Goal: Task Accomplishment & Management: Manage account settings

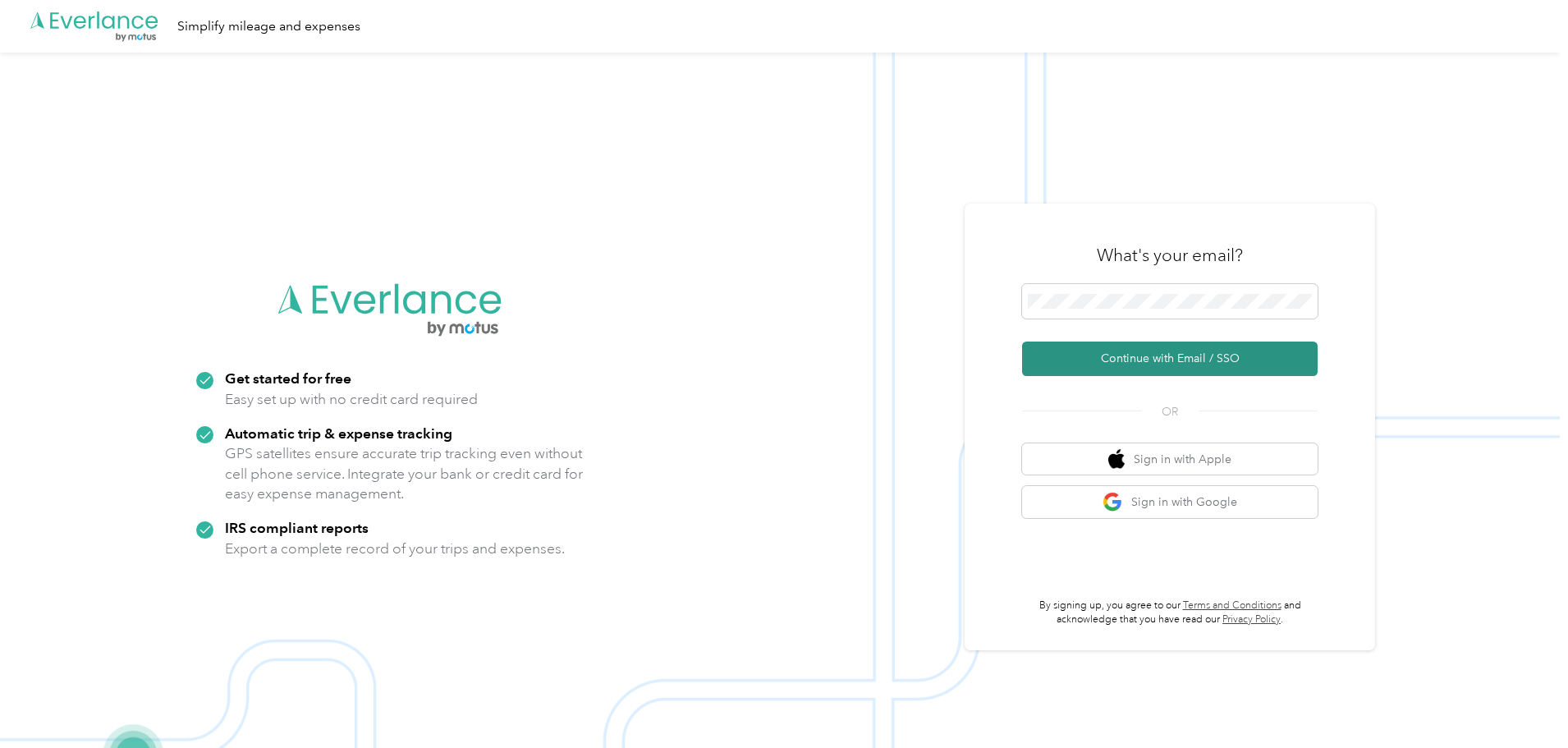
click at [1160, 355] on button "Continue with Email / SSO" at bounding box center [1170, 359] width 295 height 34
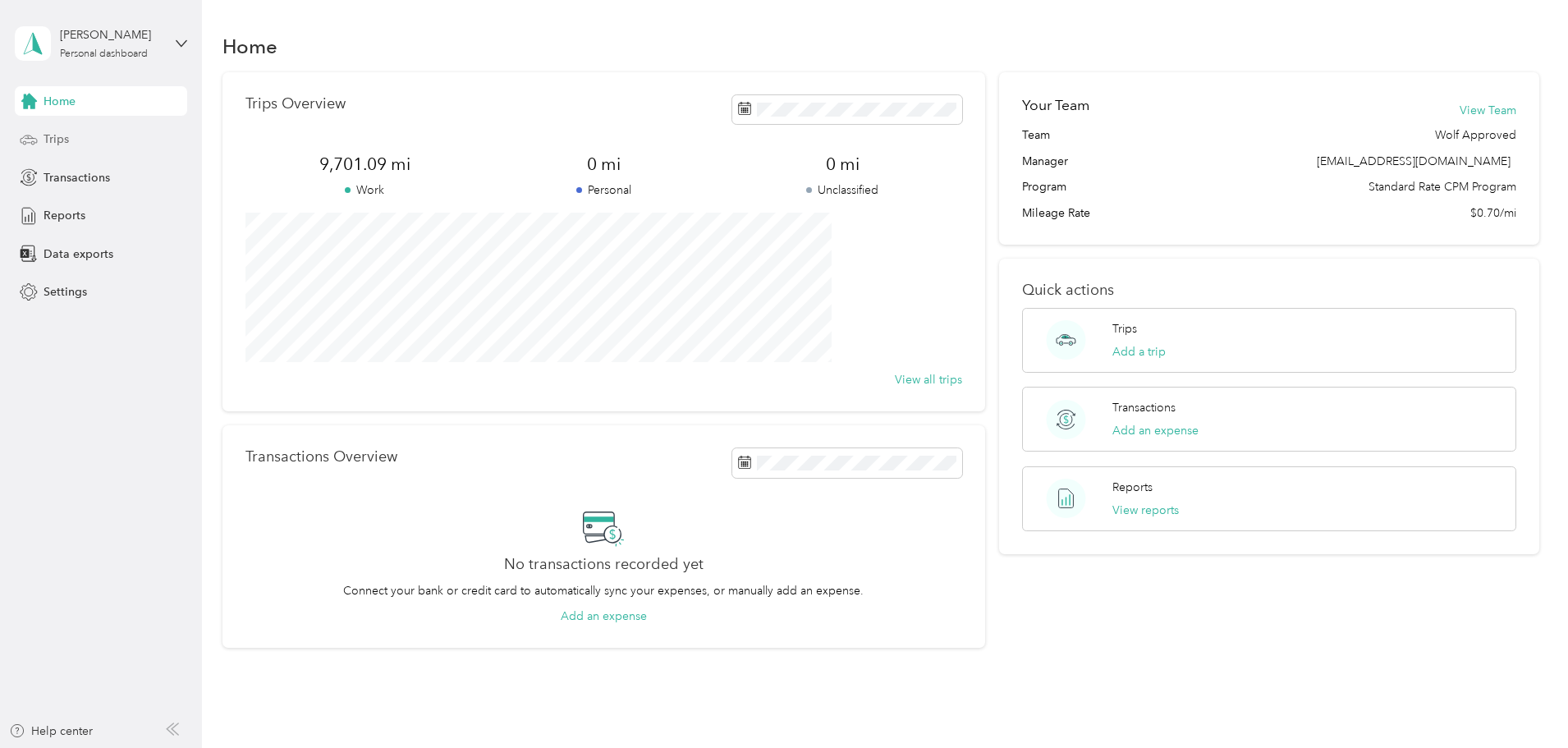
click at [44, 136] on span "Trips" at bounding box center [56, 139] width 25 height 17
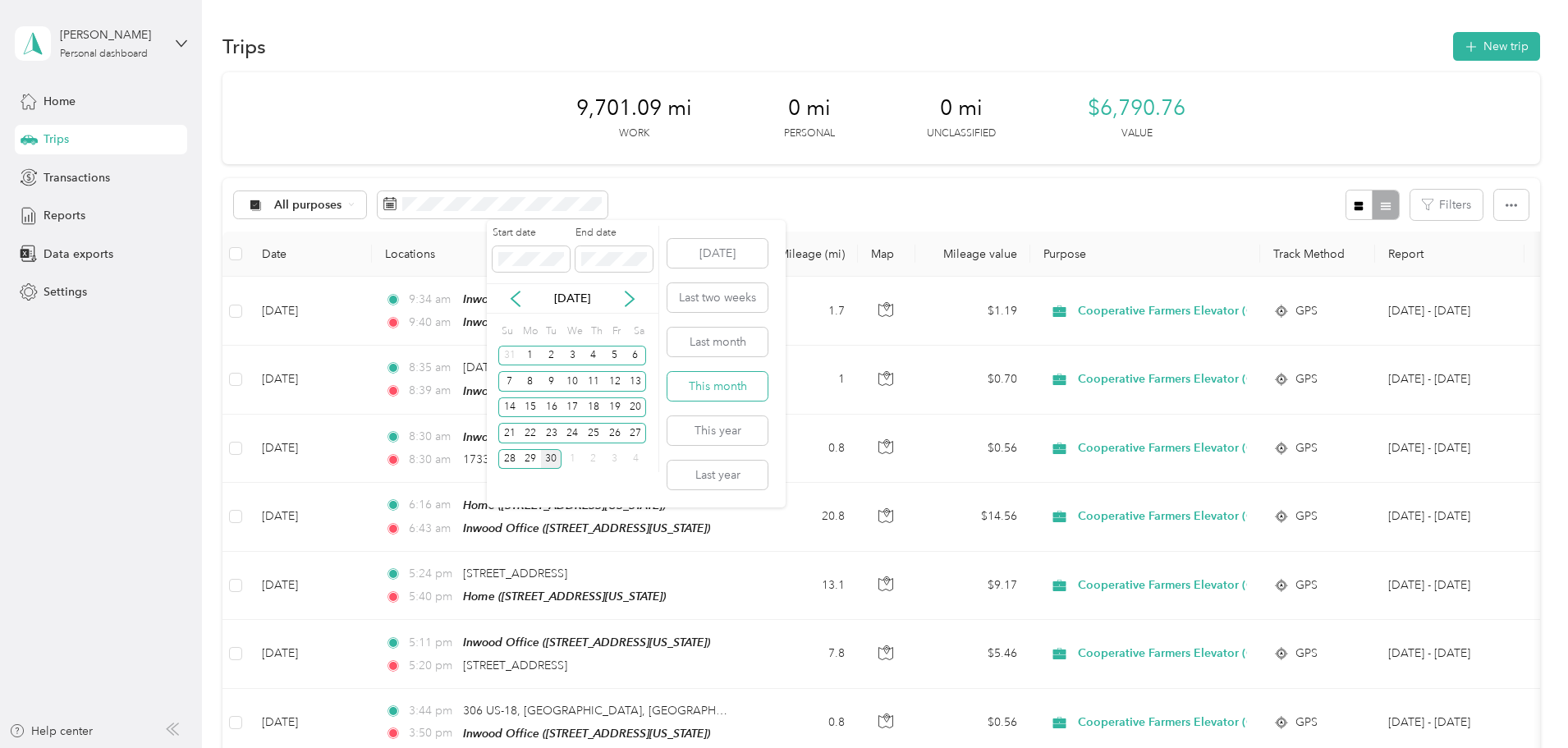
click at [730, 383] on button "This month" at bounding box center [717, 386] width 100 height 29
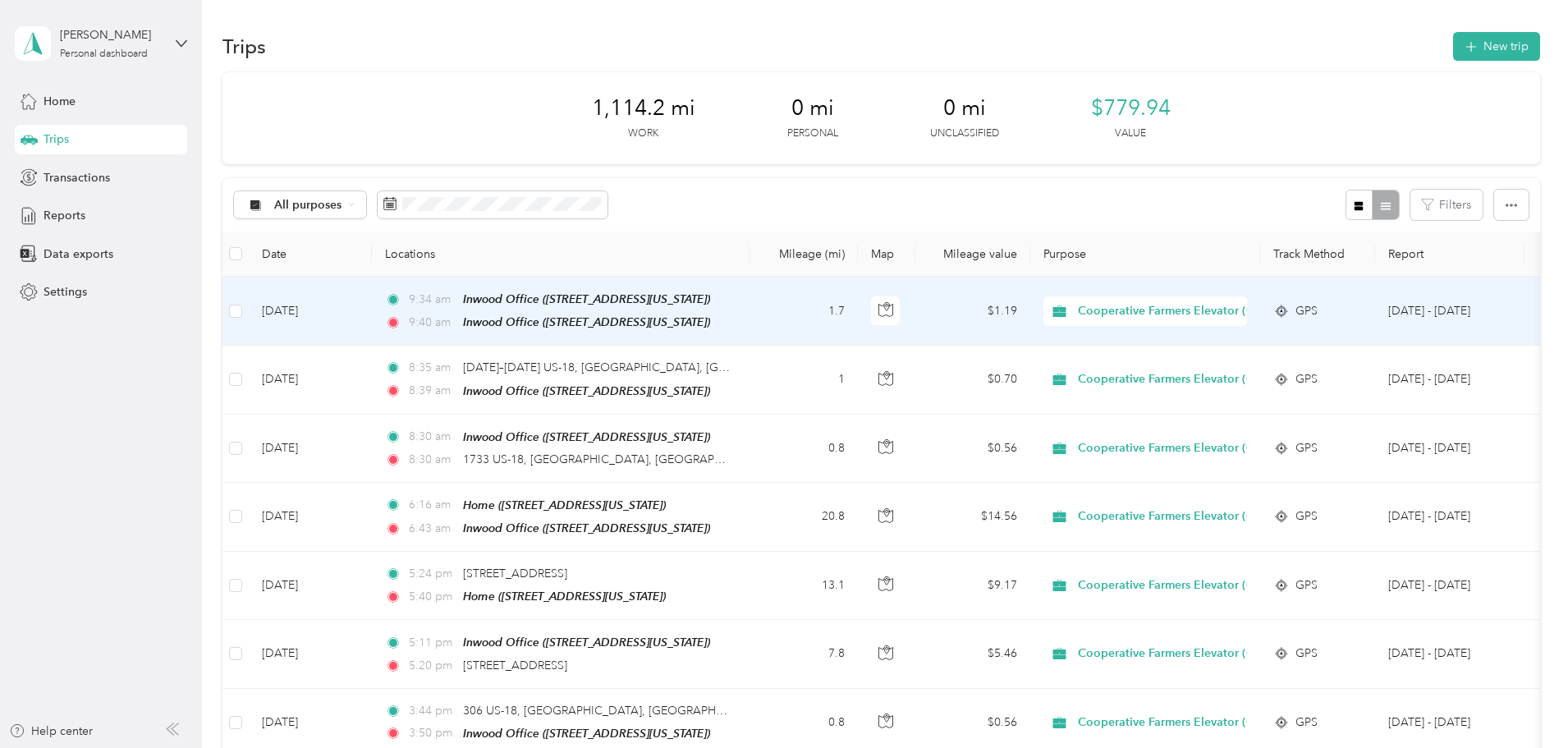
click at [857, 309] on td "1.7" at bounding box center [804, 311] width 109 height 69
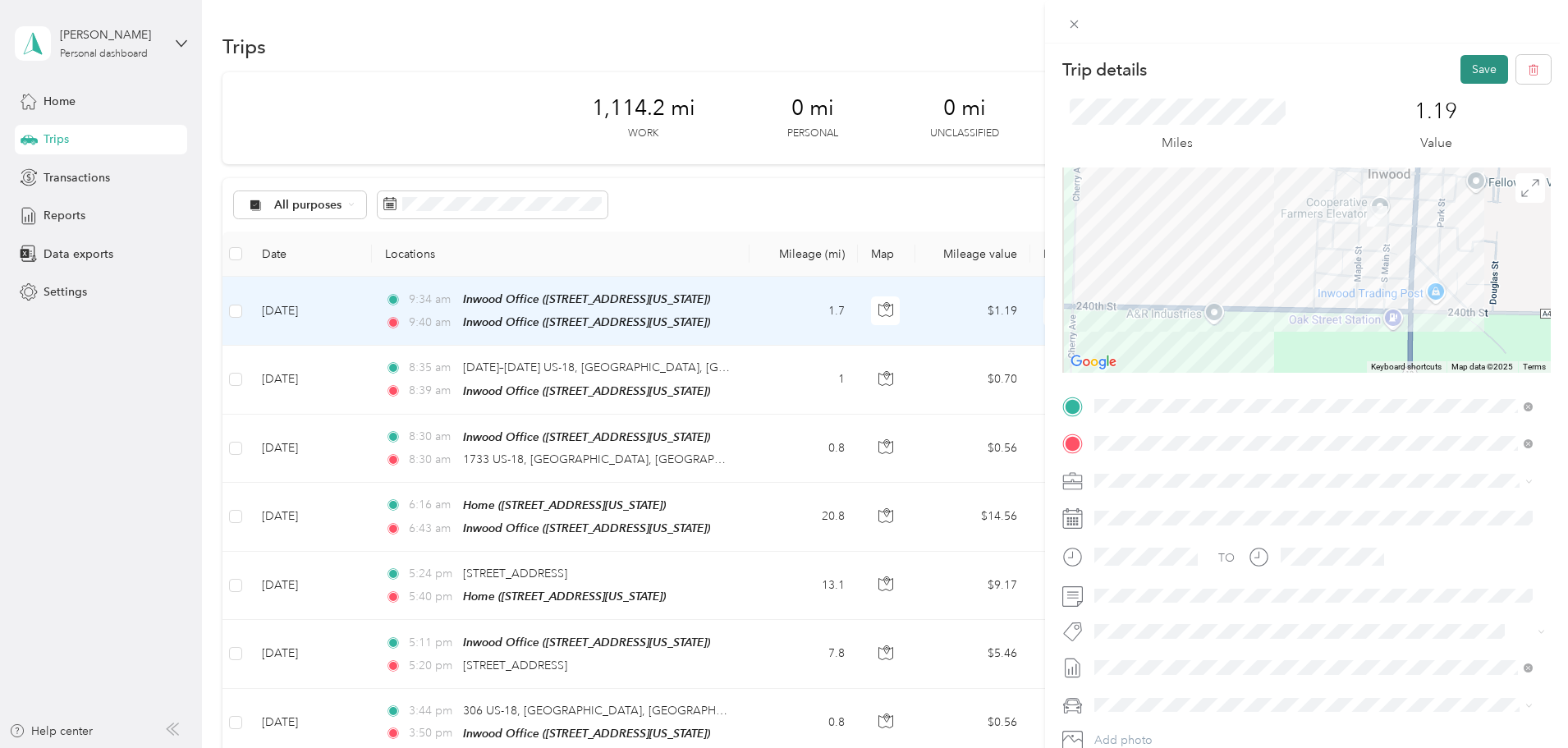
click at [1483, 74] on button "Save" at bounding box center [1484, 70] width 48 height 29
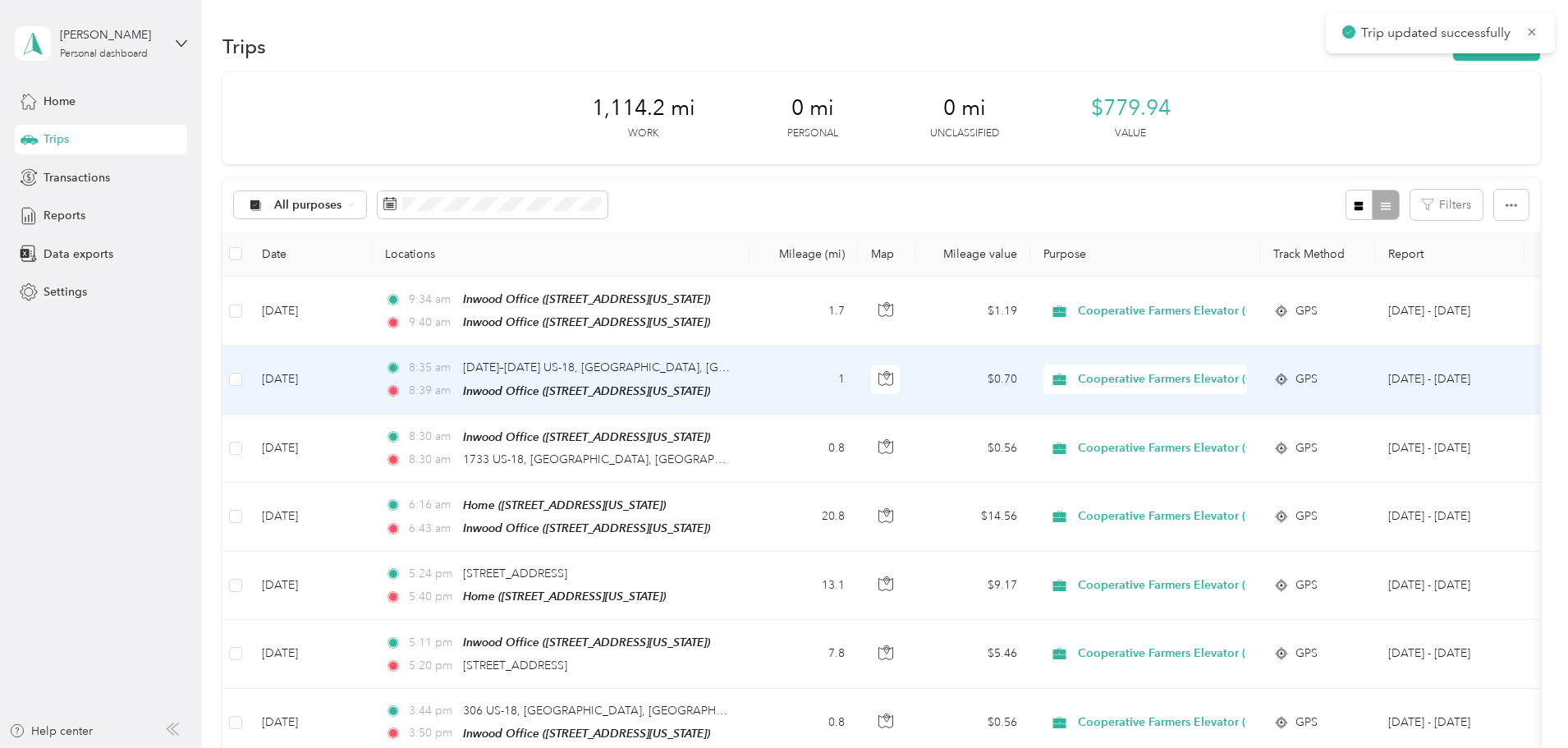
click at [857, 377] on td "1" at bounding box center [804, 379] width 109 height 68
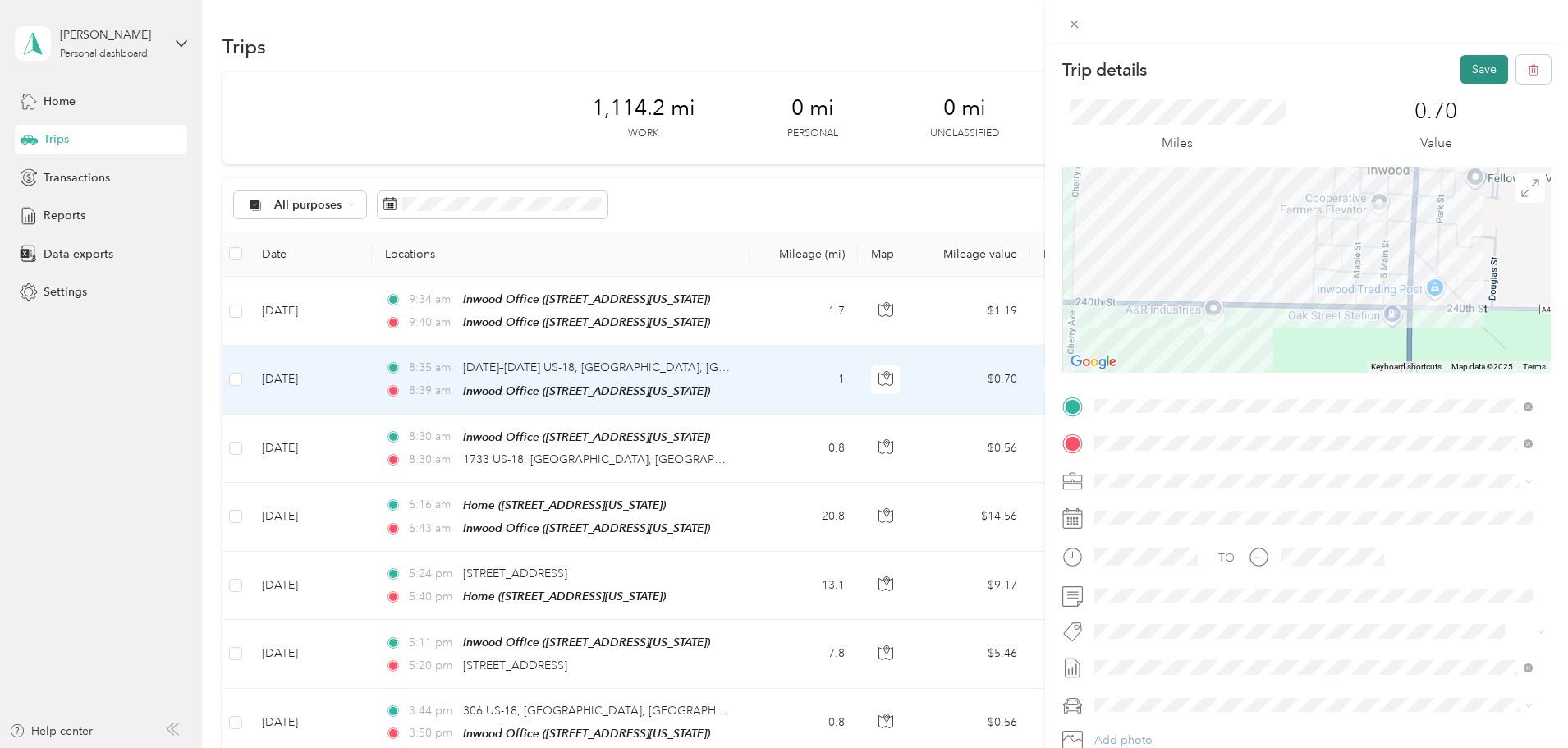
click at [1460, 68] on button "Save" at bounding box center [1484, 70] width 48 height 29
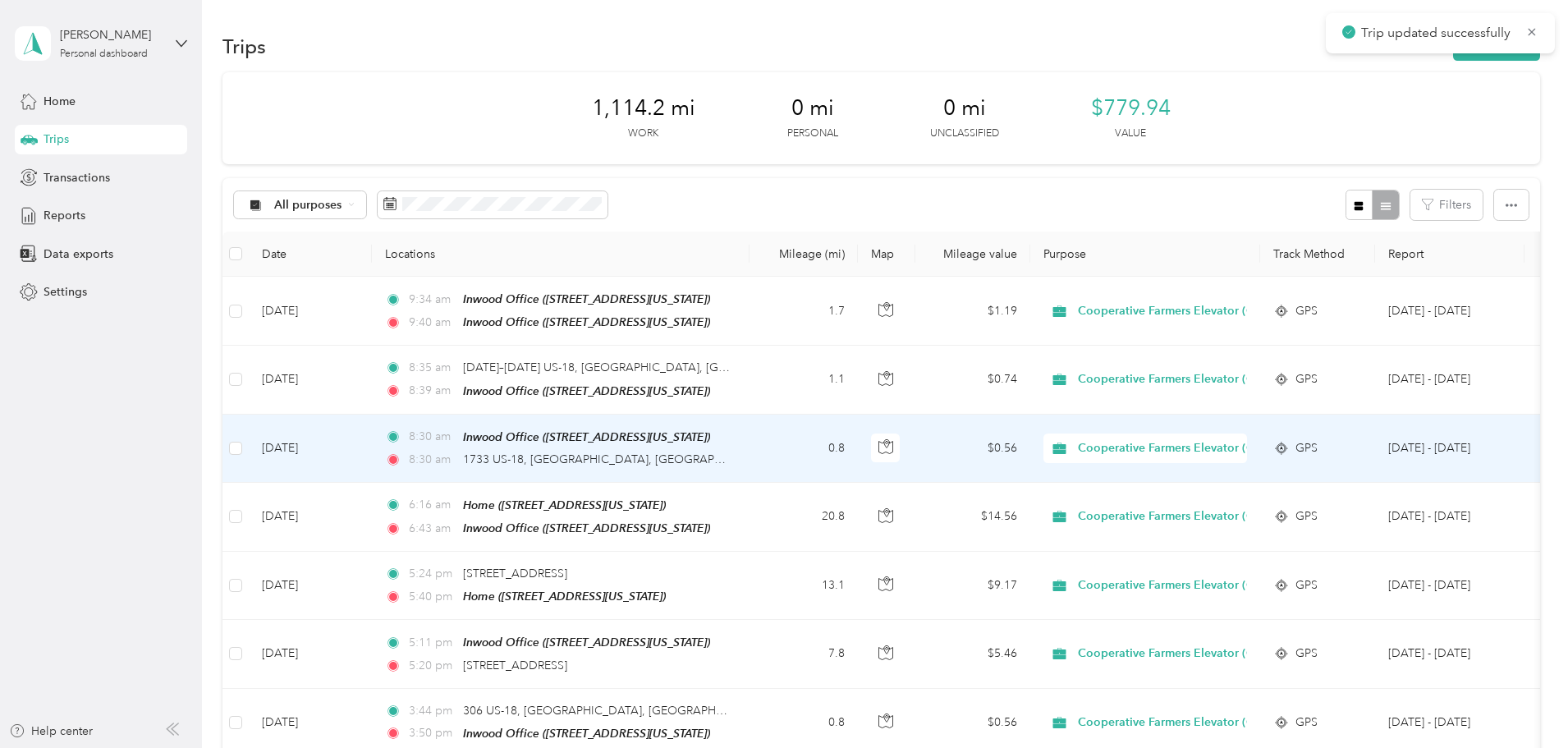
click at [857, 448] on td "0.8" at bounding box center [804, 448] width 109 height 68
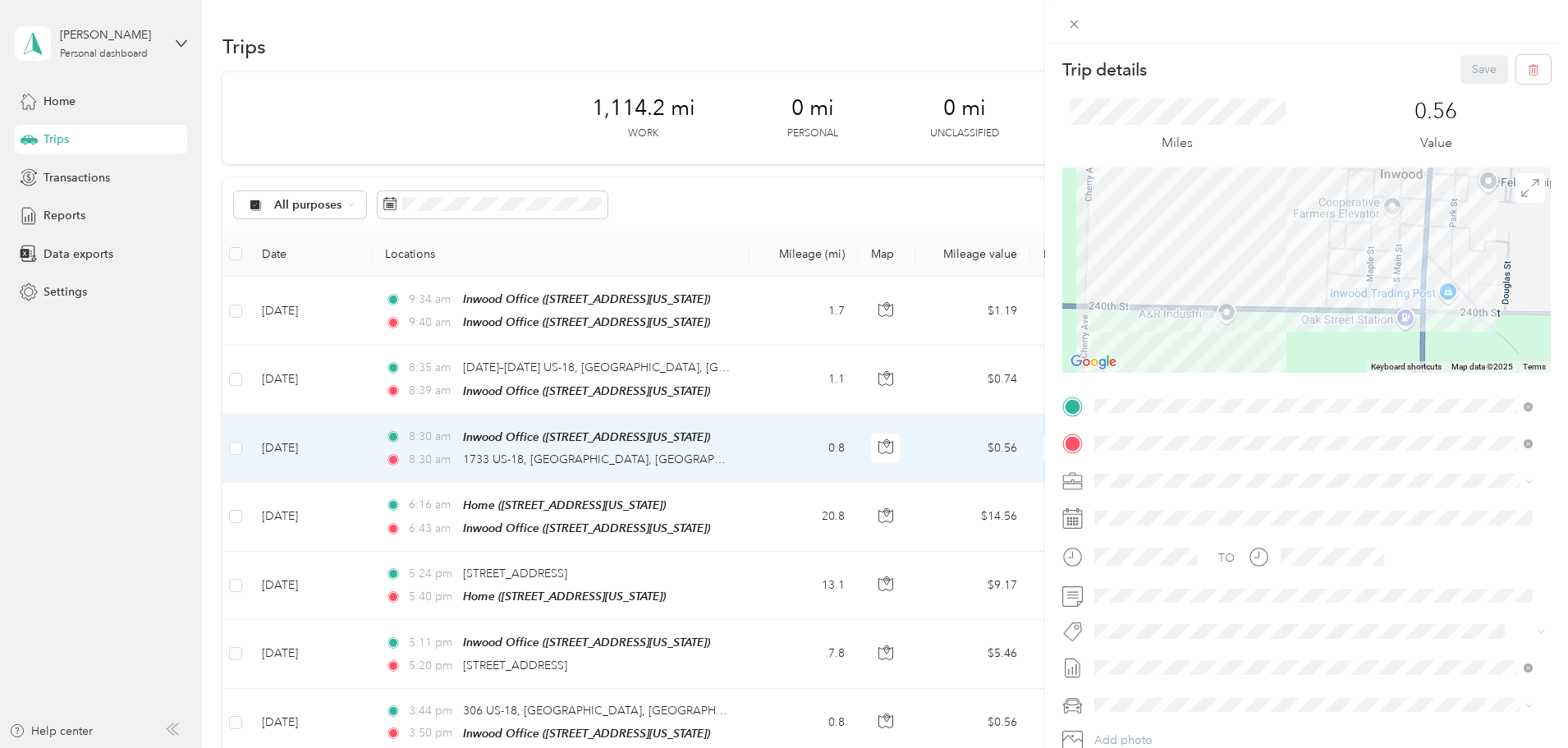
click at [894, 522] on div "Trip details Save This trip cannot be edited because it is either under review,…" at bounding box center [784, 374] width 1568 height 748
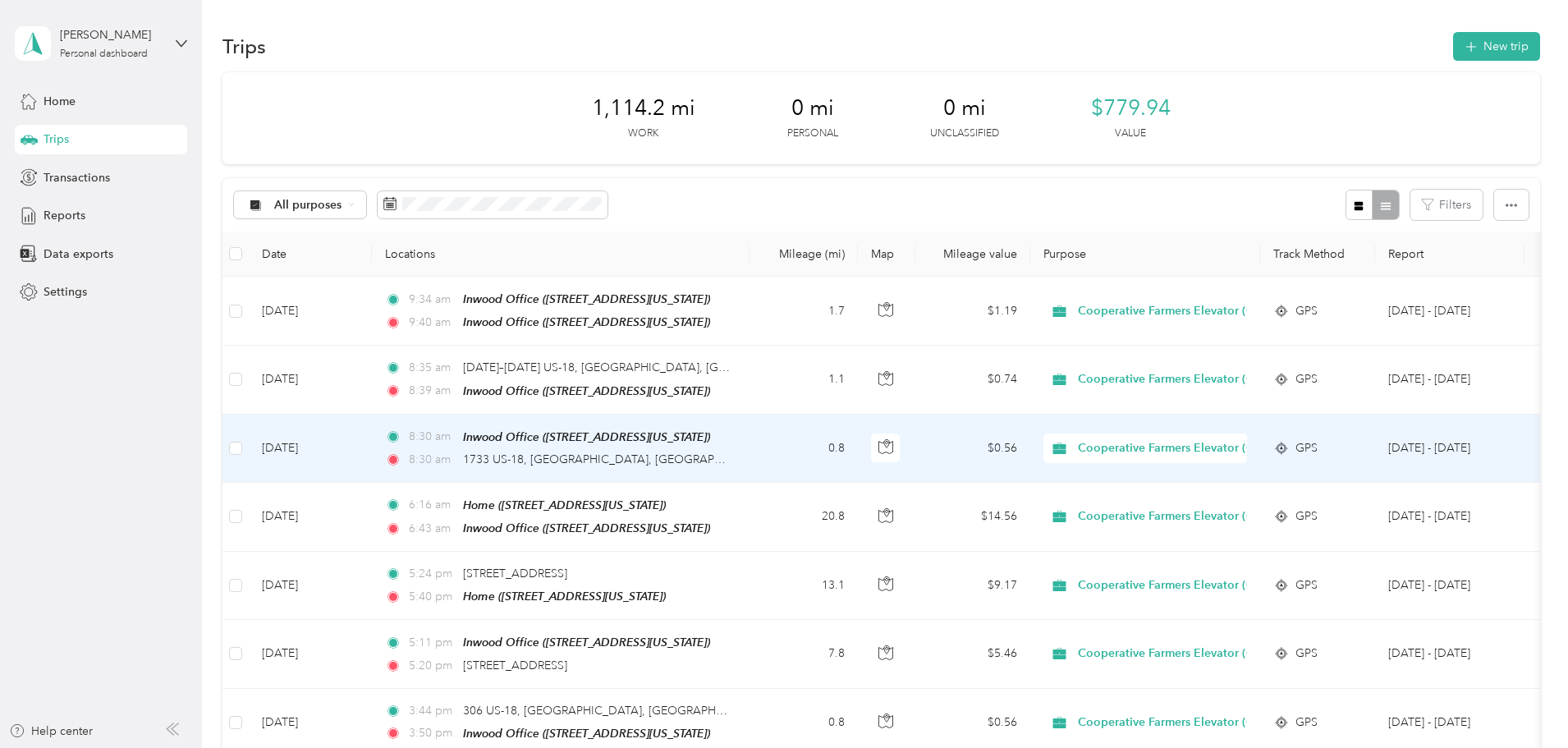
click at [857, 451] on td "0.8" at bounding box center [804, 448] width 109 height 68
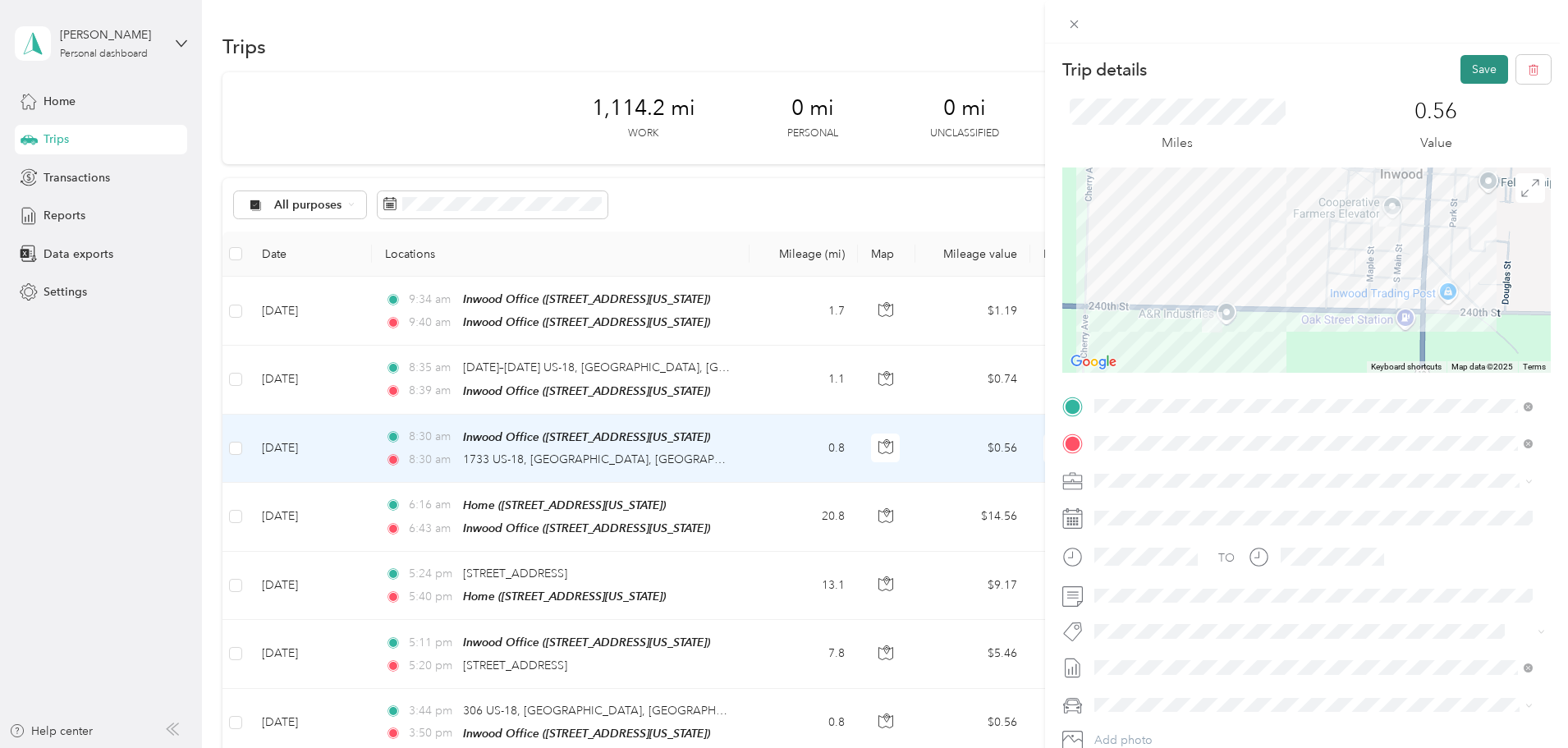
click at [1476, 77] on button "Save" at bounding box center [1484, 70] width 48 height 29
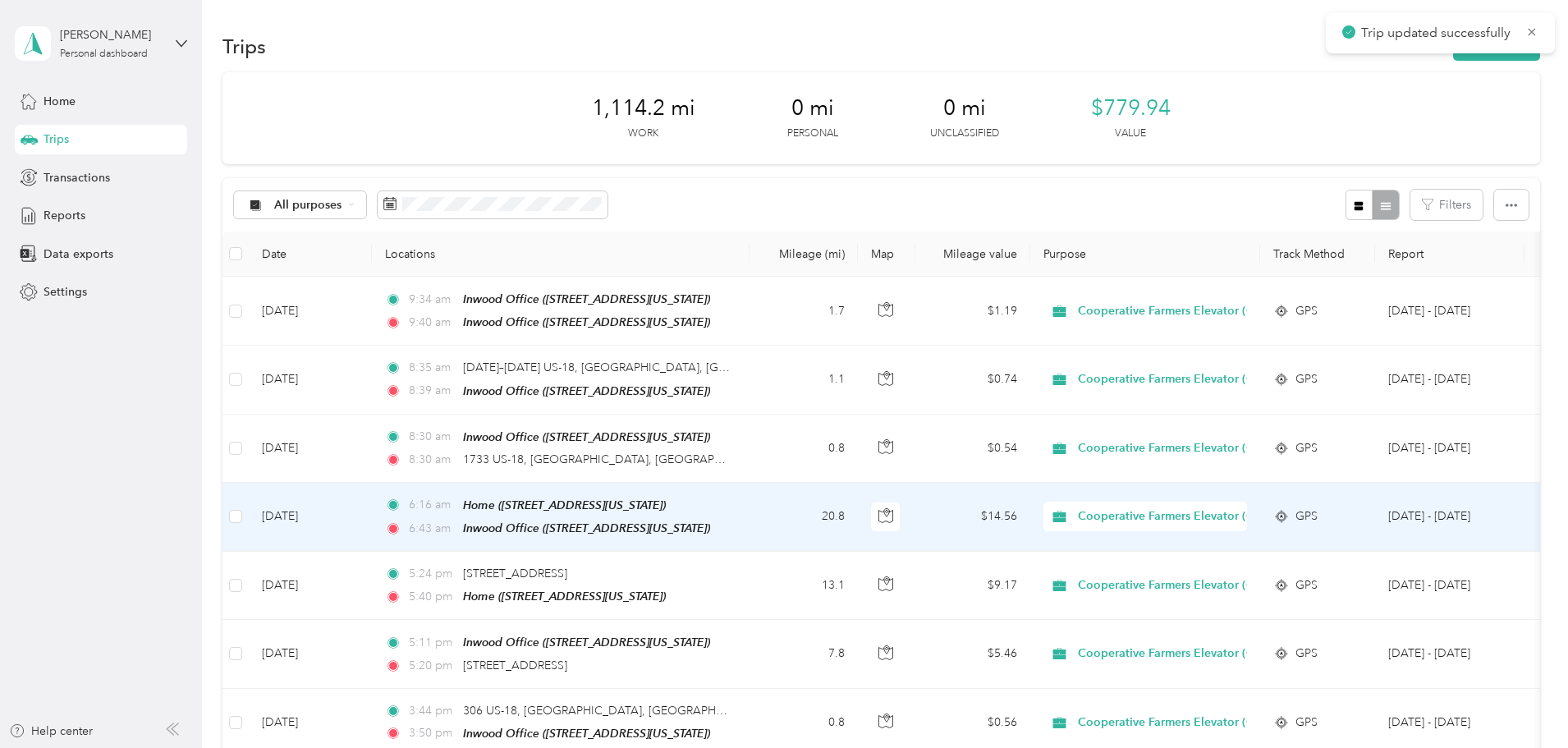
scroll to position [83, 0]
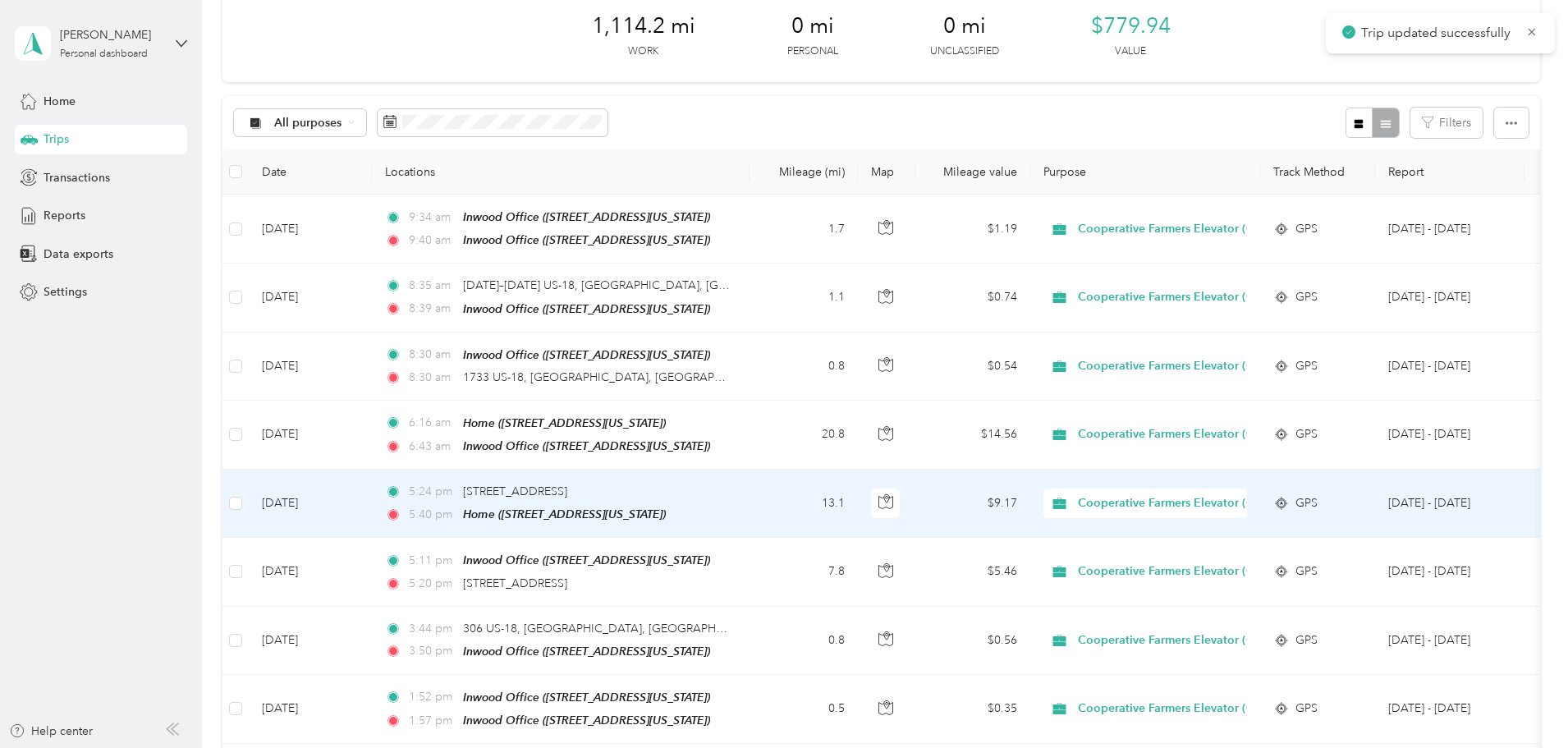
click at [857, 496] on td "13.1" at bounding box center [804, 503] width 109 height 68
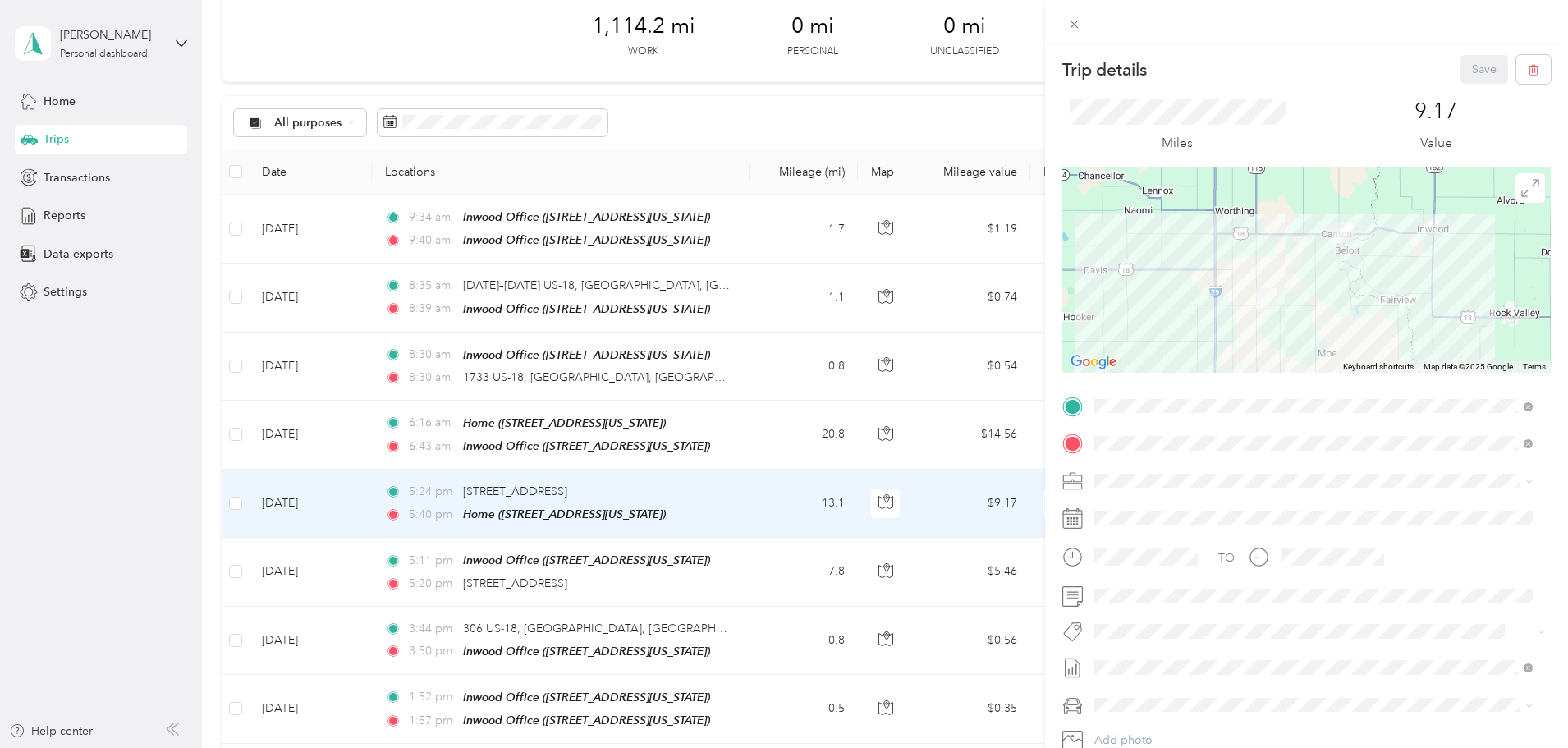
click at [896, 574] on div "Trip details Save This trip cannot be edited because it is either under review,…" at bounding box center [784, 374] width 1568 height 748
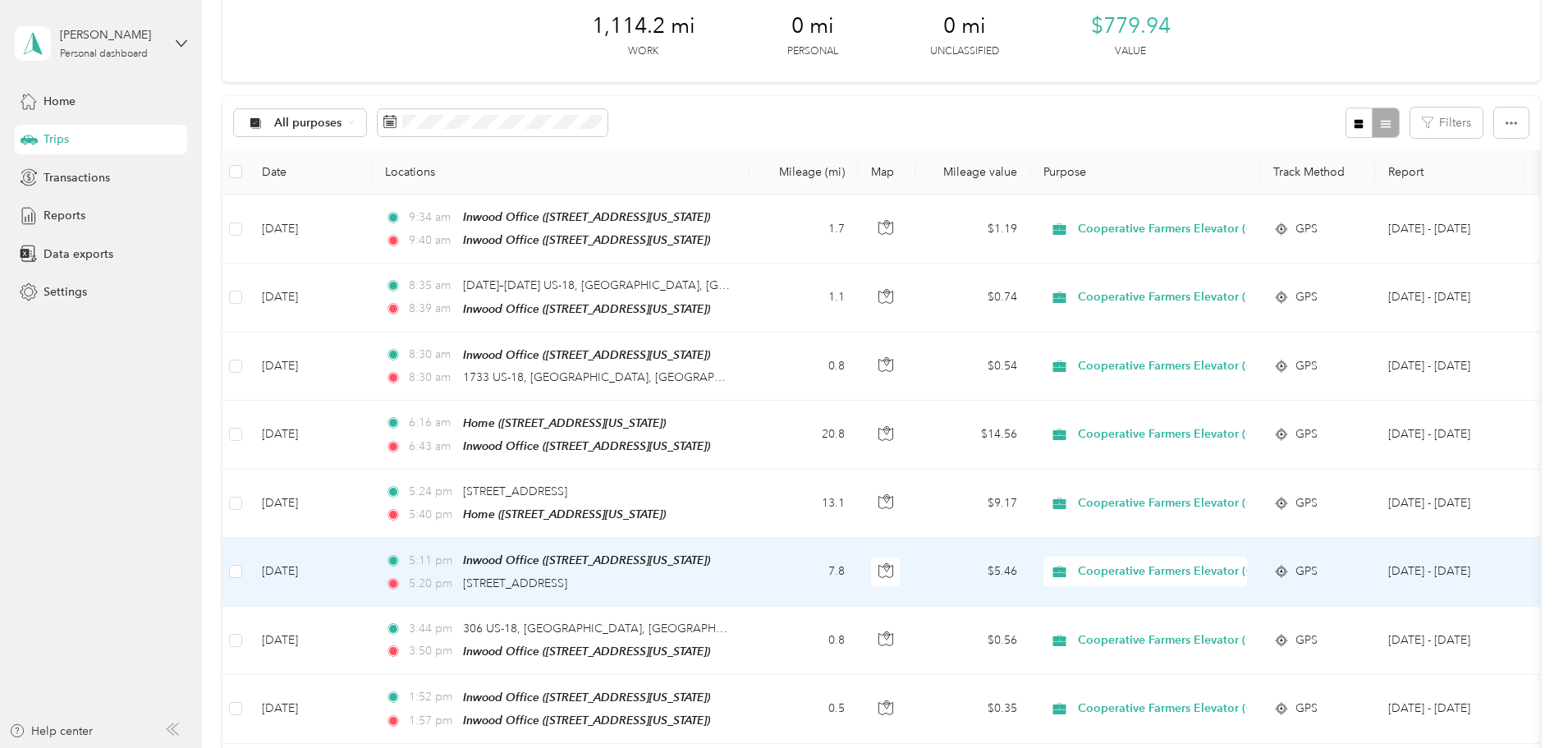
click at [857, 574] on td "7.8" at bounding box center [804, 571] width 109 height 68
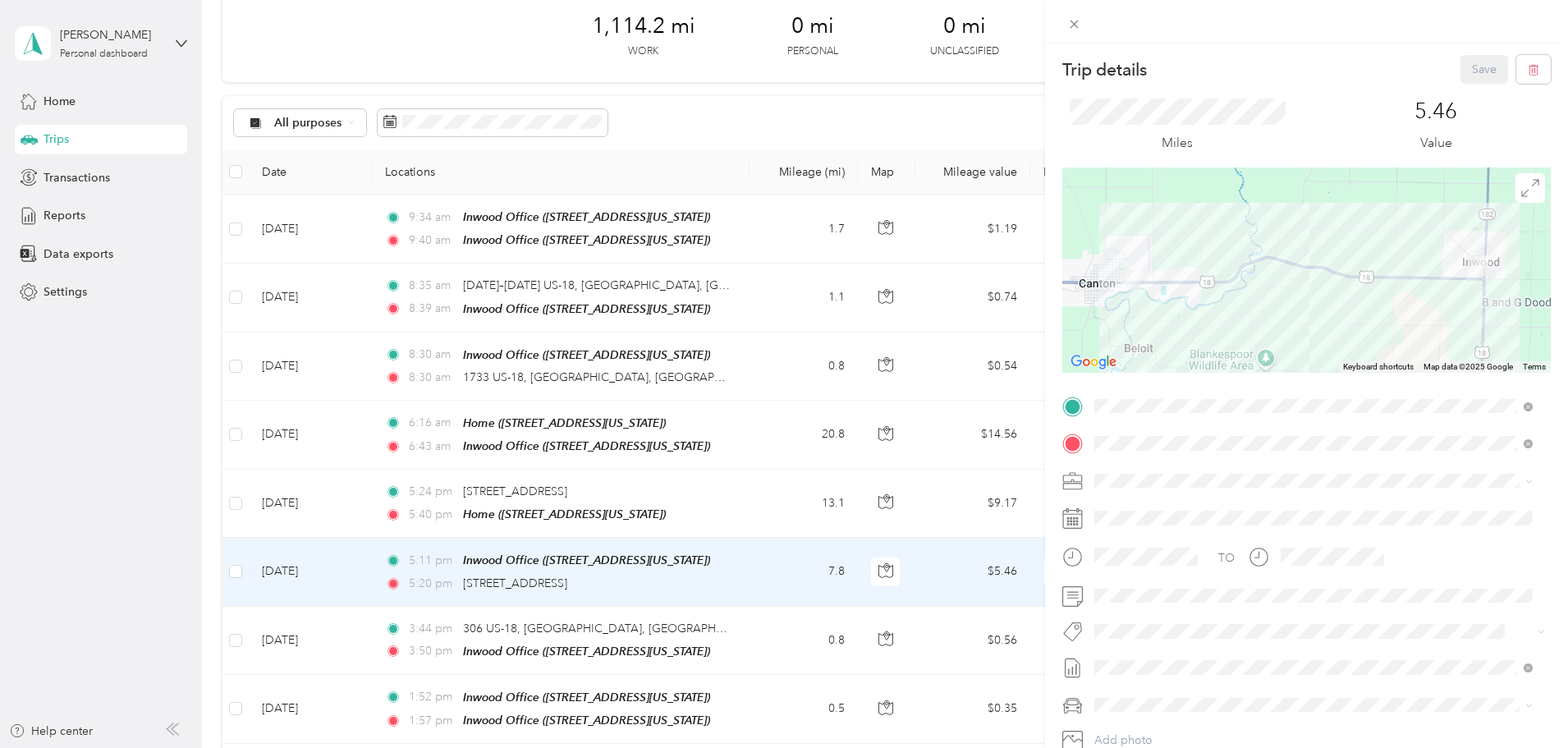
click at [896, 574] on div "Trip details Save This trip cannot be edited because it is either under review,…" at bounding box center [784, 374] width 1568 height 748
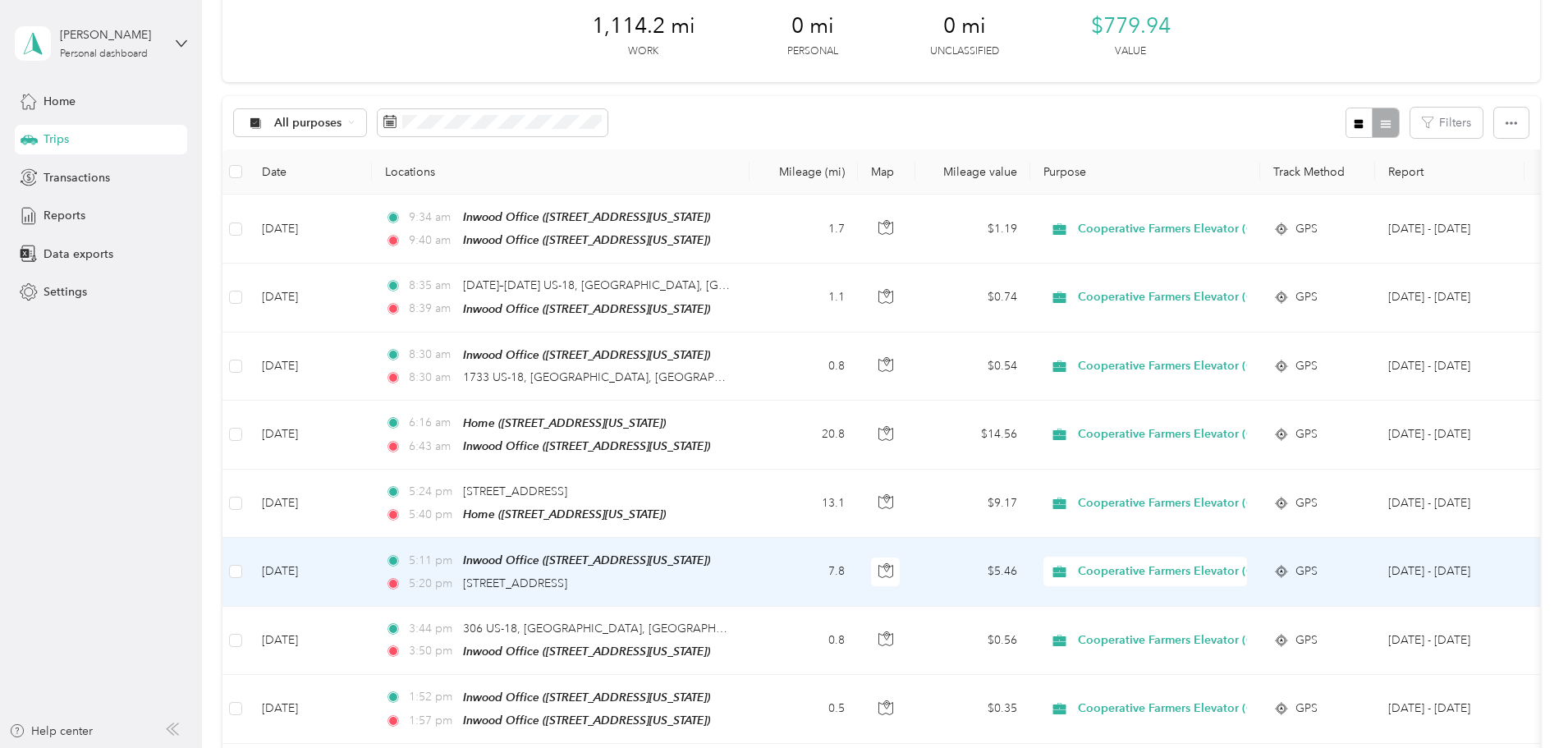
click at [857, 574] on td "7.8" at bounding box center [804, 571] width 109 height 68
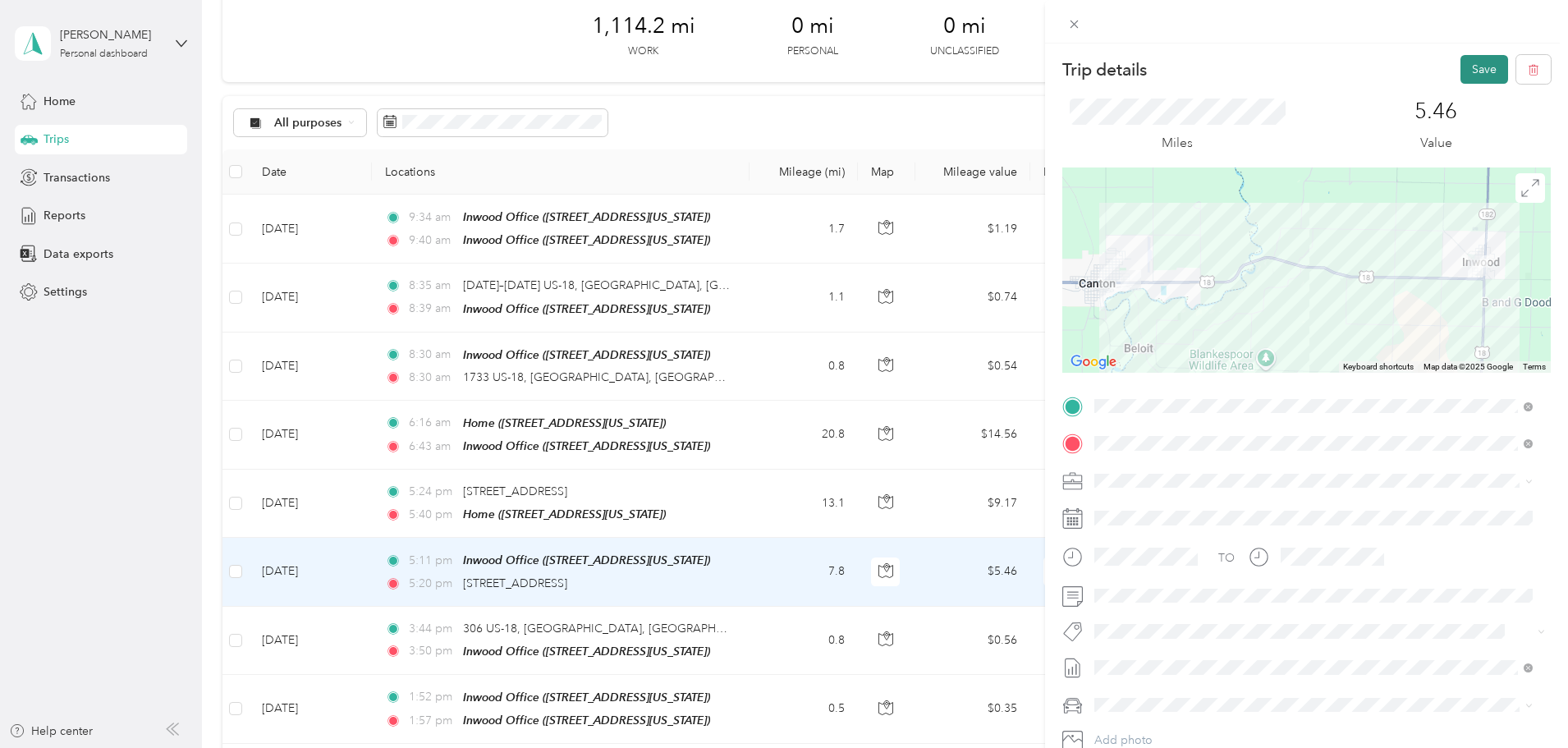
click at [1486, 64] on button "Save" at bounding box center [1484, 70] width 48 height 29
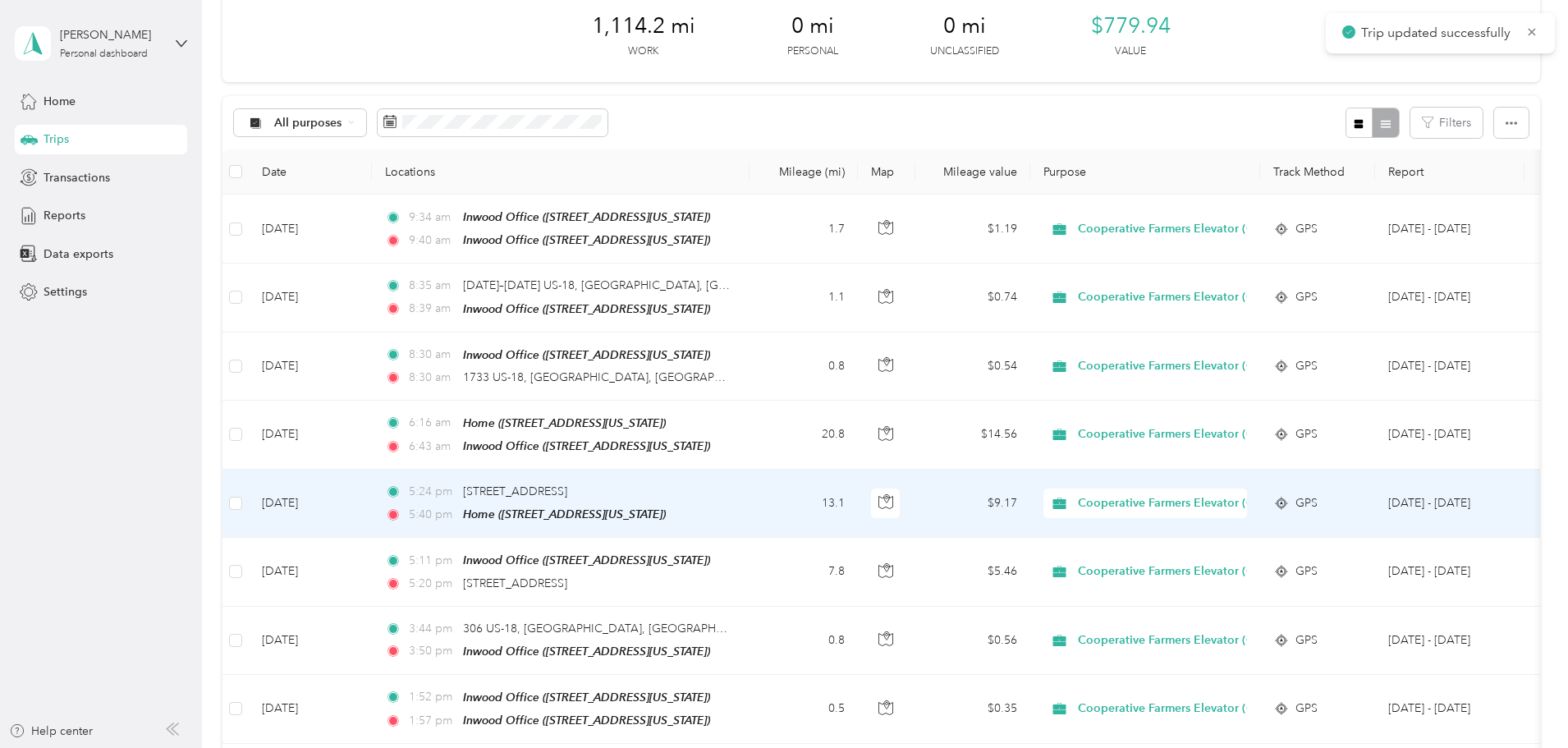
click at [857, 513] on td "13.1" at bounding box center [804, 503] width 109 height 68
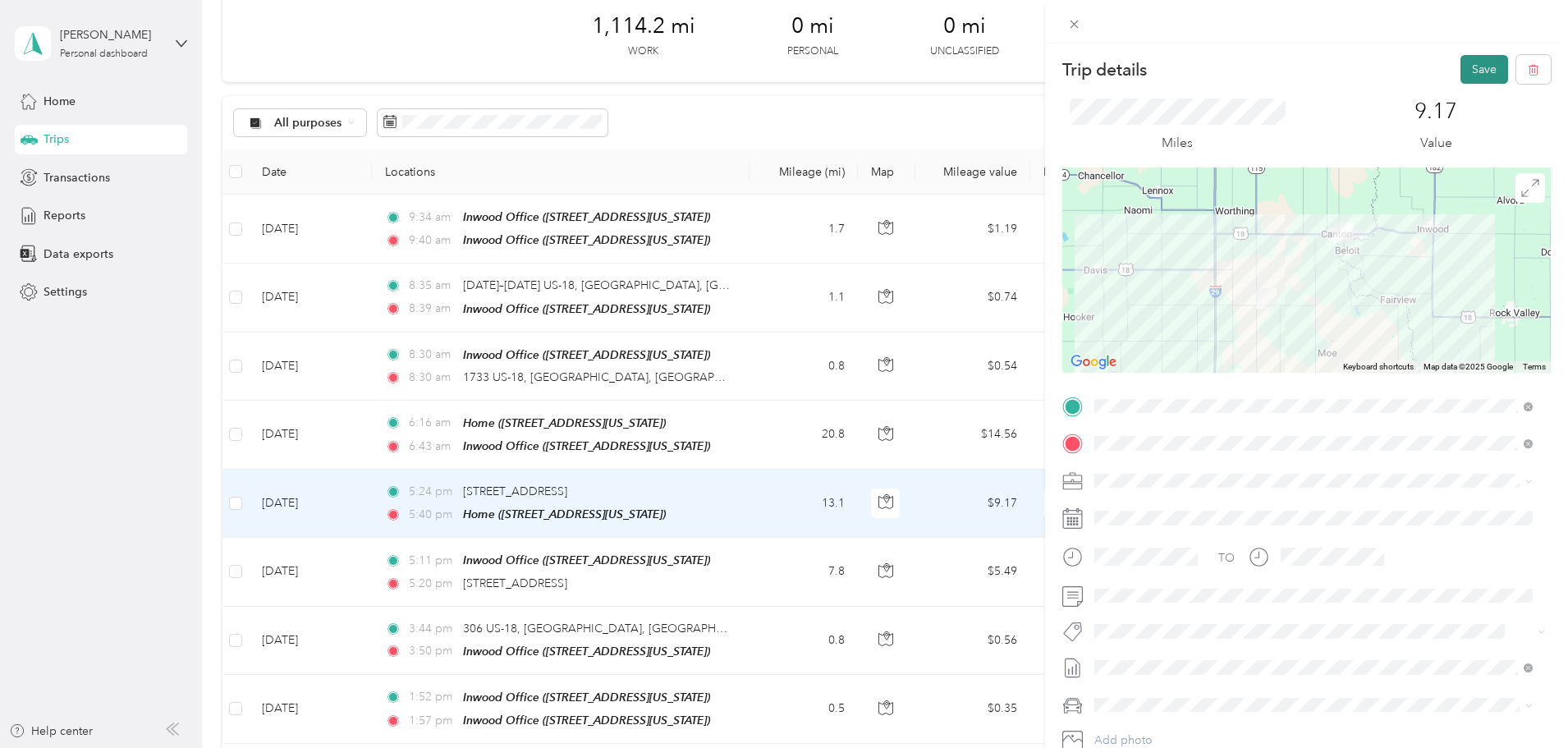
click at [1462, 69] on button "Save" at bounding box center [1484, 70] width 48 height 29
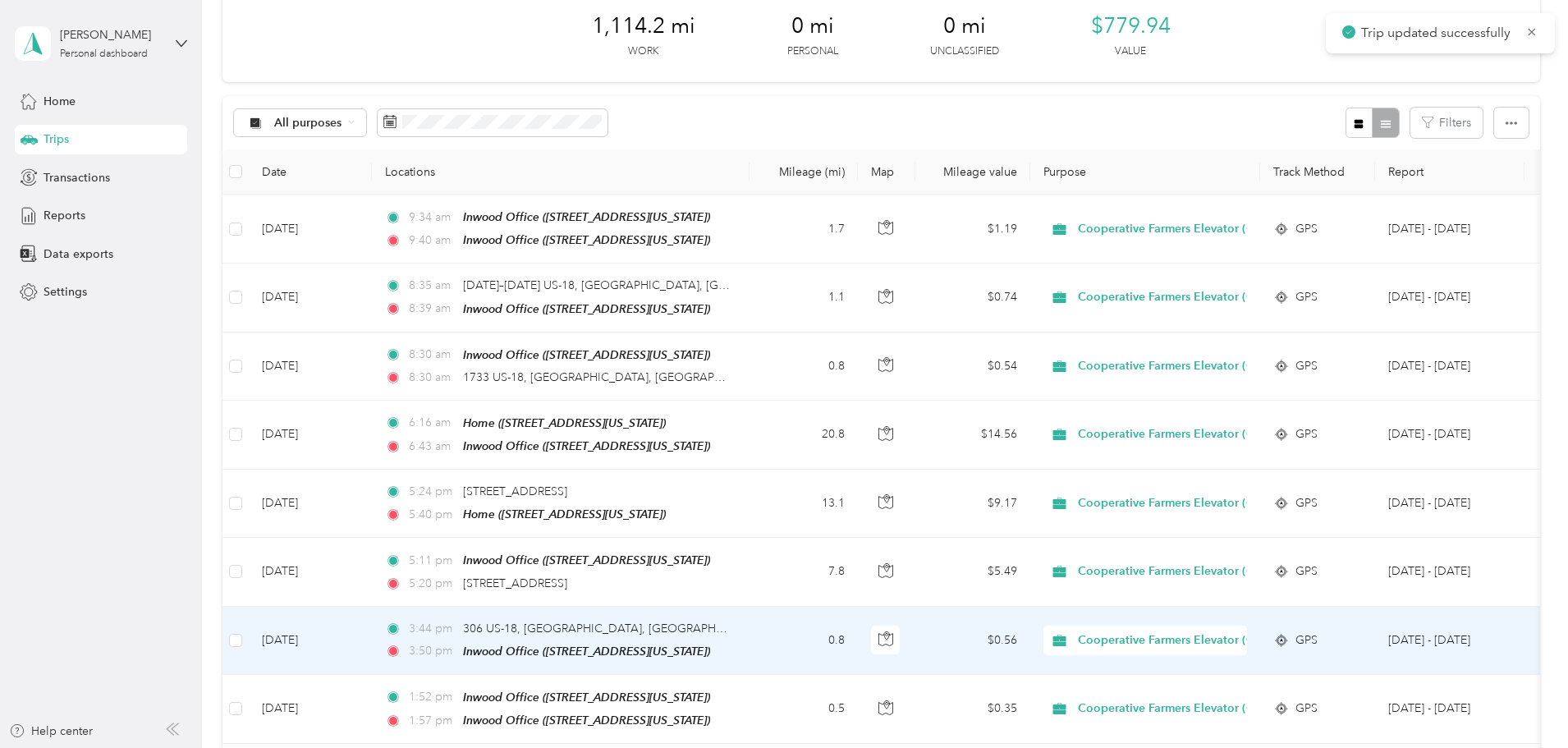
click at [857, 629] on td "0.8" at bounding box center [804, 640] width 109 height 68
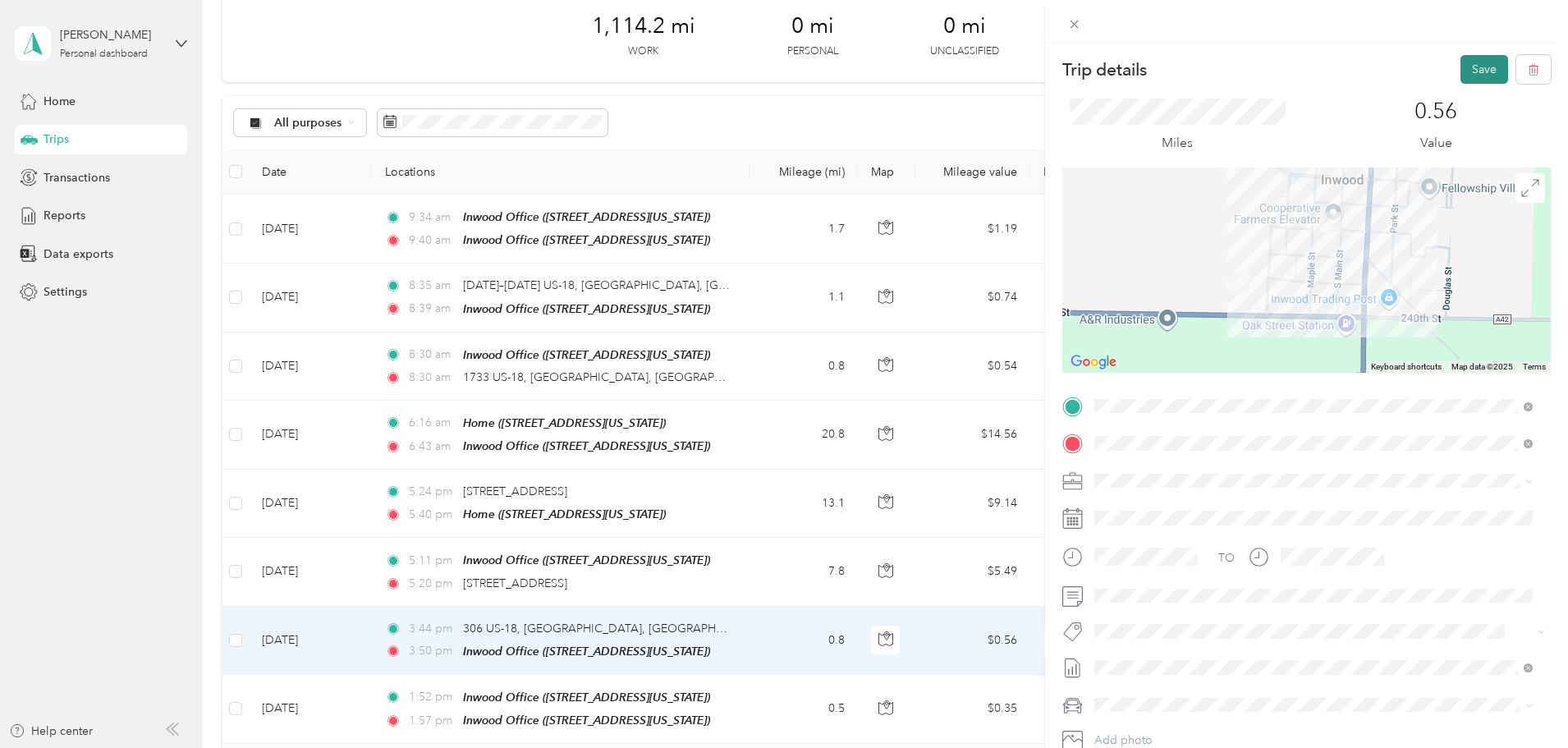
click at [1460, 68] on button "Save" at bounding box center [1484, 70] width 48 height 29
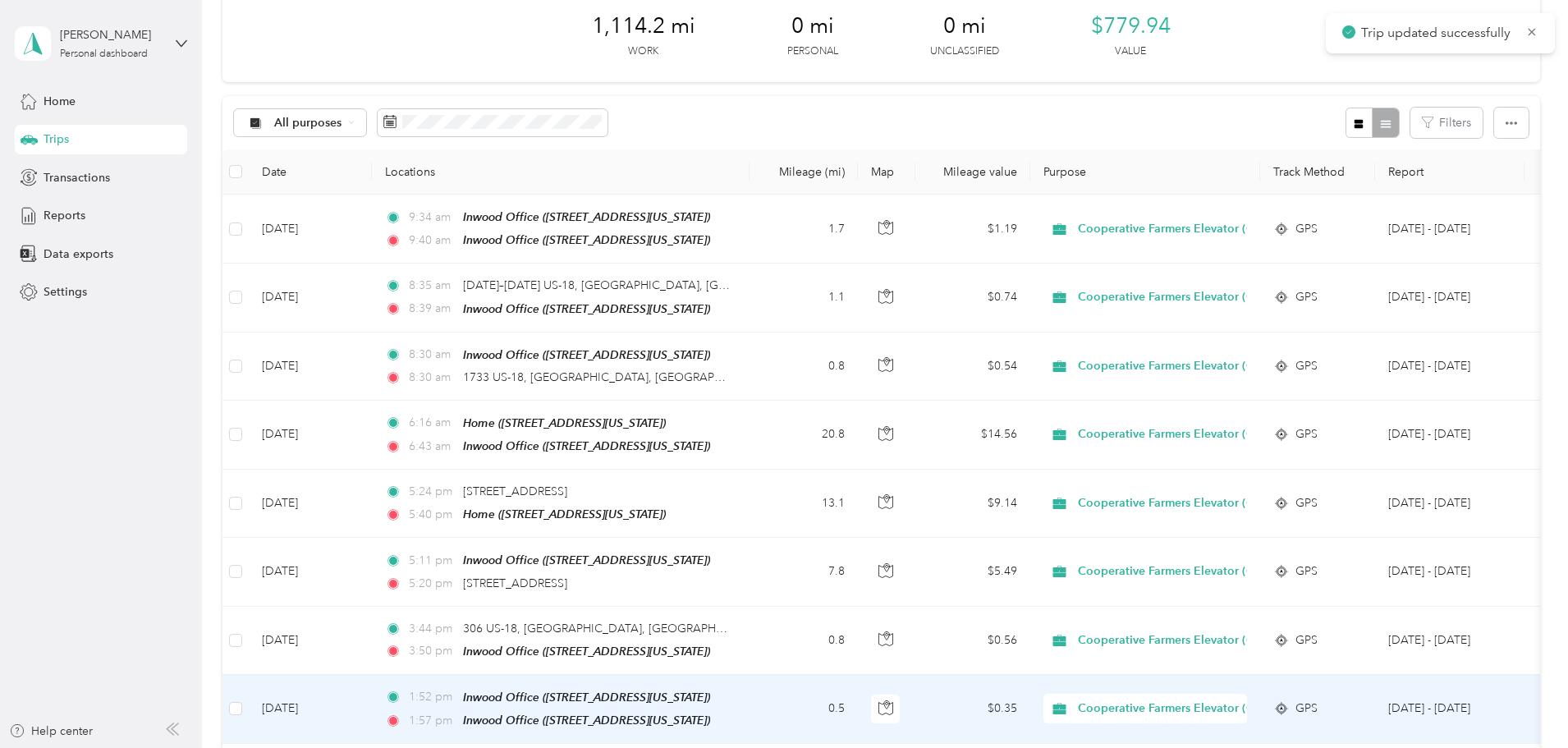
click at [857, 712] on td "0.5" at bounding box center [804, 709] width 109 height 69
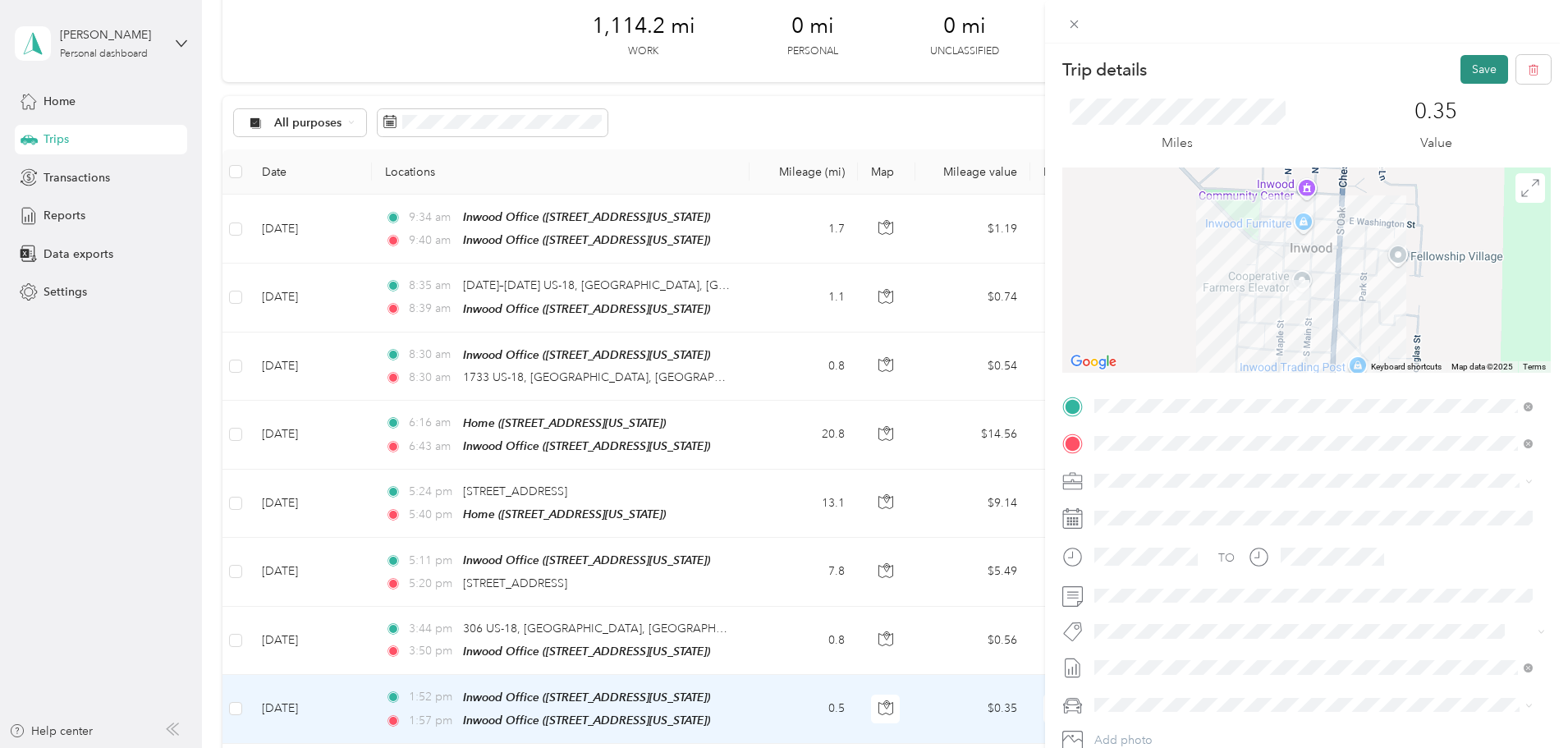
click at [1468, 70] on button "Save" at bounding box center [1484, 70] width 48 height 29
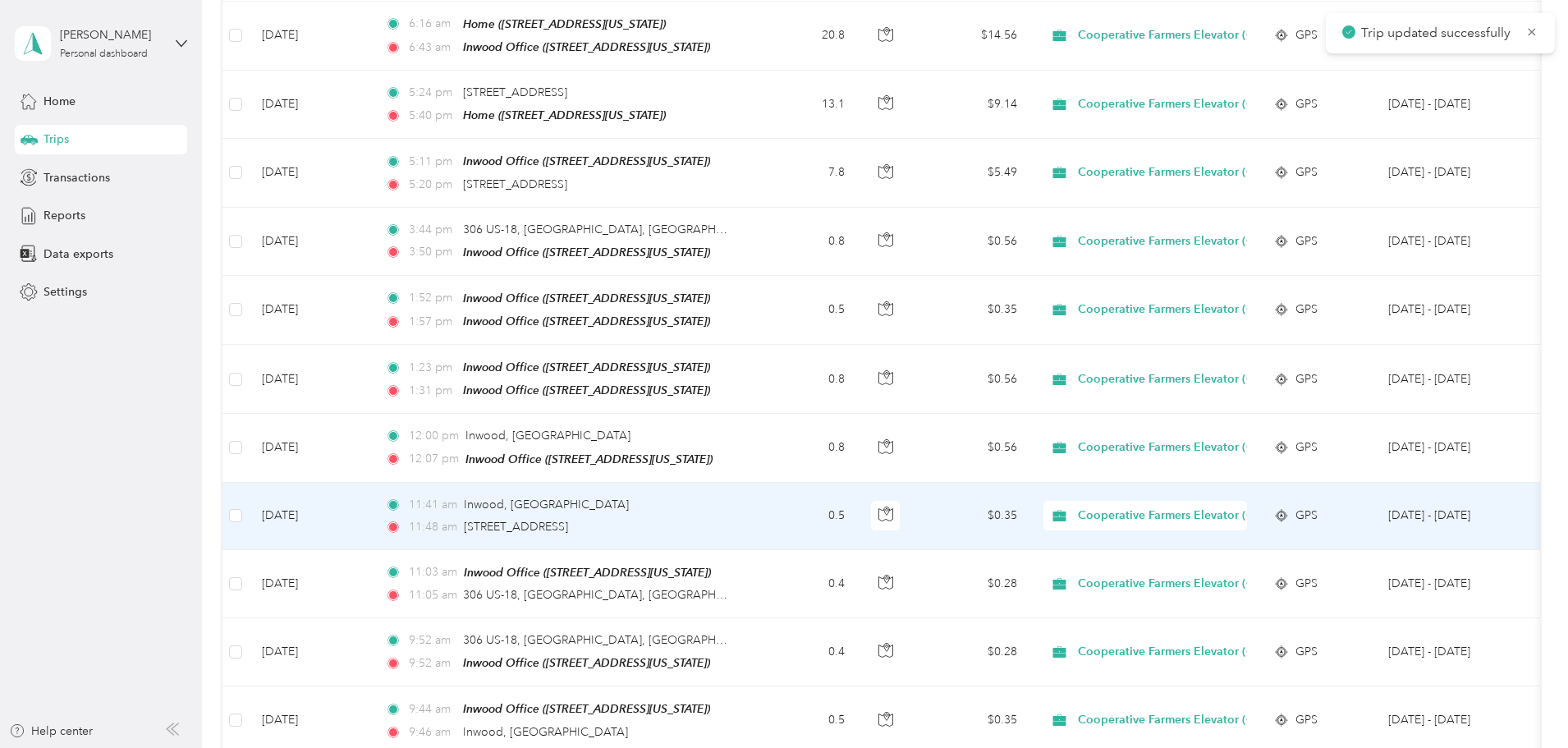
scroll to position [492, 0]
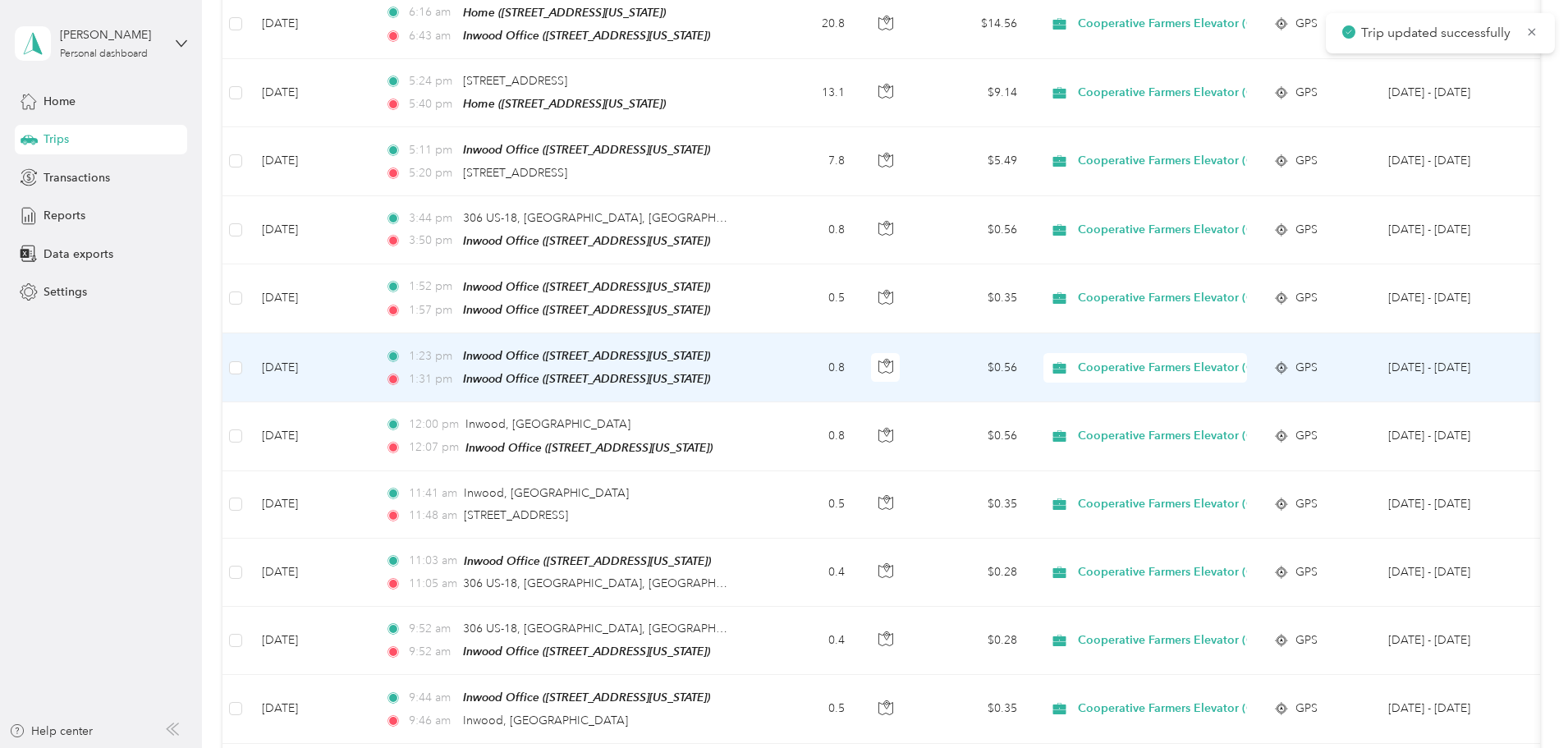
click at [857, 362] on td "0.8" at bounding box center [804, 368] width 109 height 69
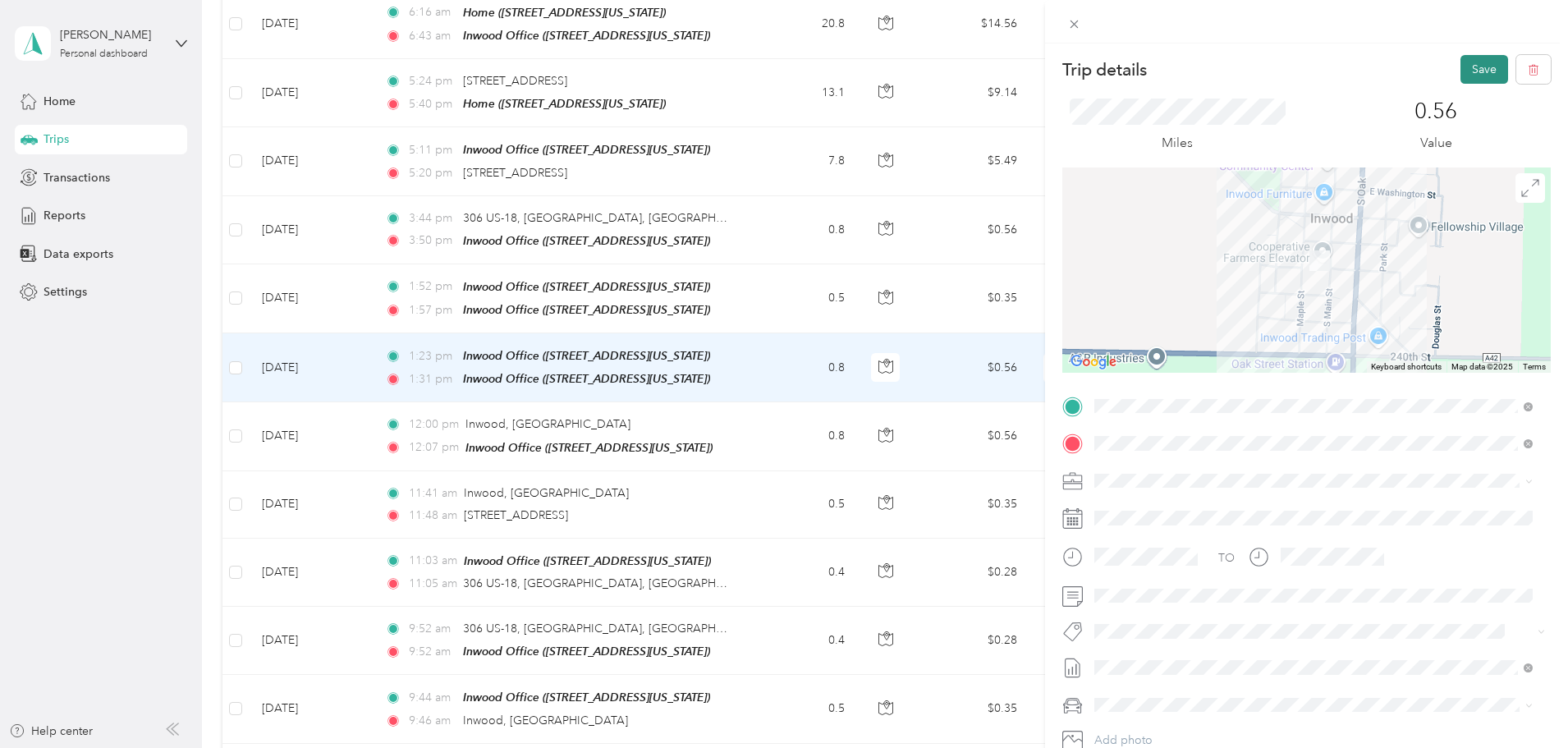
click at [1474, 72] on button "Save" at bounding box center [1484, 70] width 48 height 29
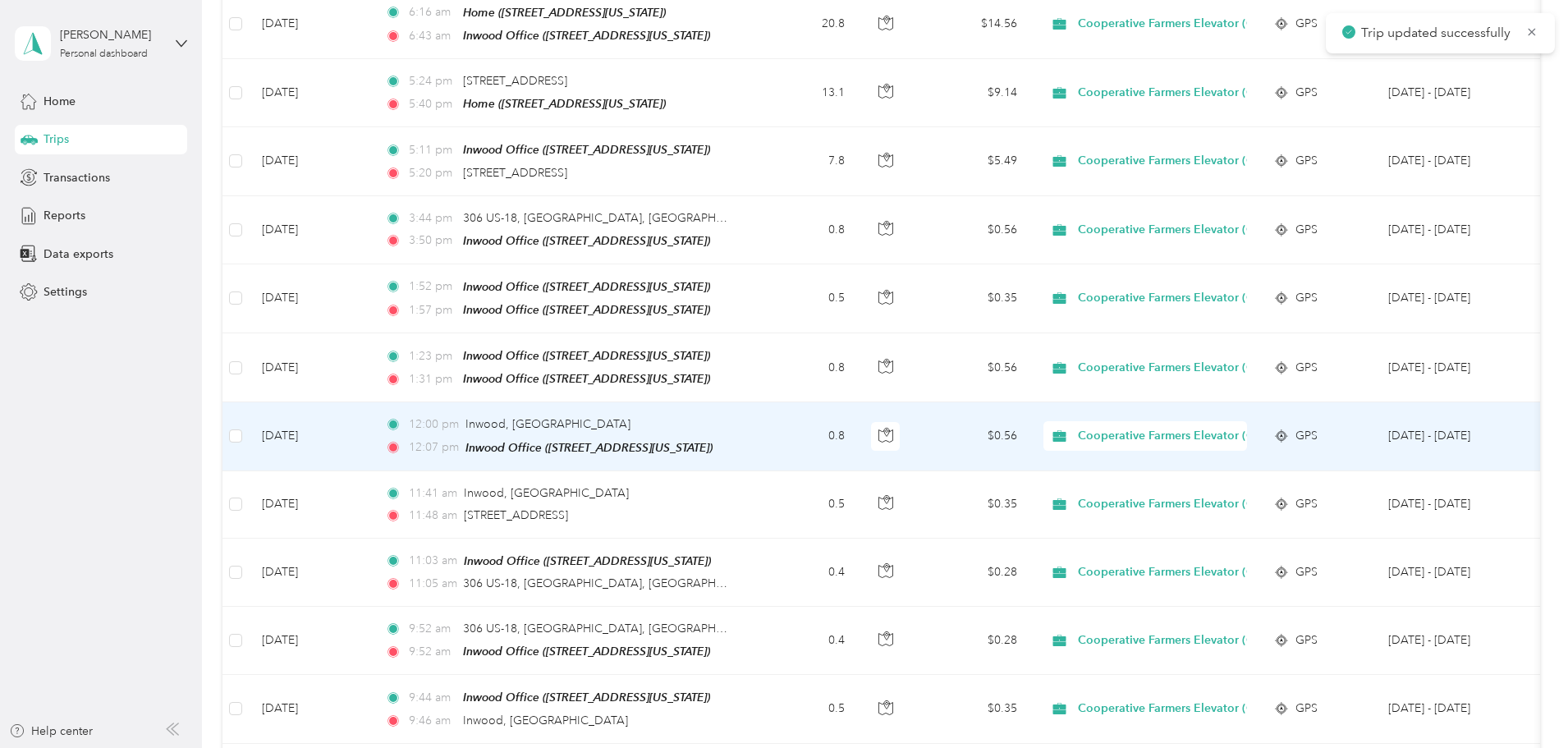
click at [857, 427] on td "0.8" at bounding box center [804, 436] width 109 height 68
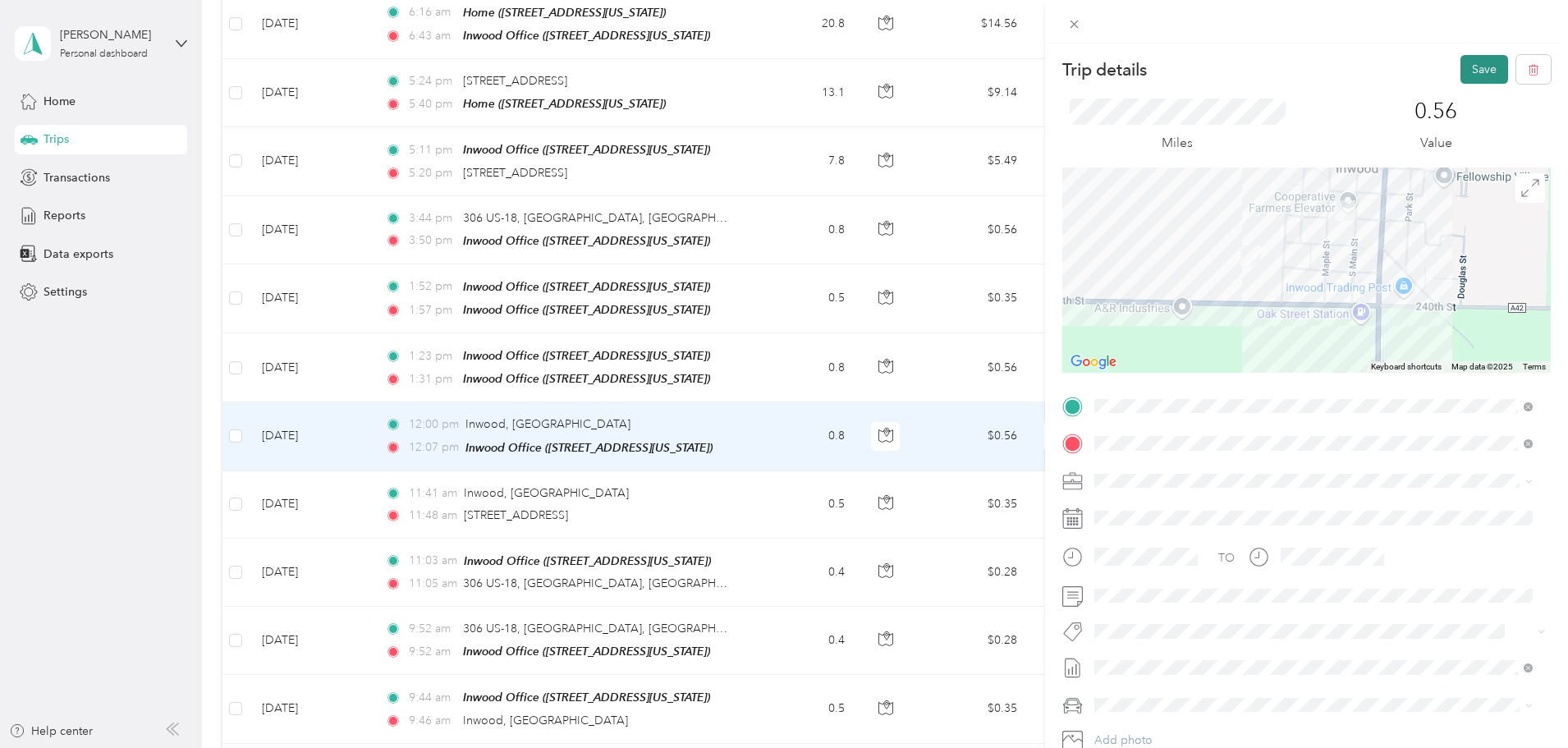
click at [1464, 66] on button "Save" at bounding box center [1484, 70] width 48 height 29
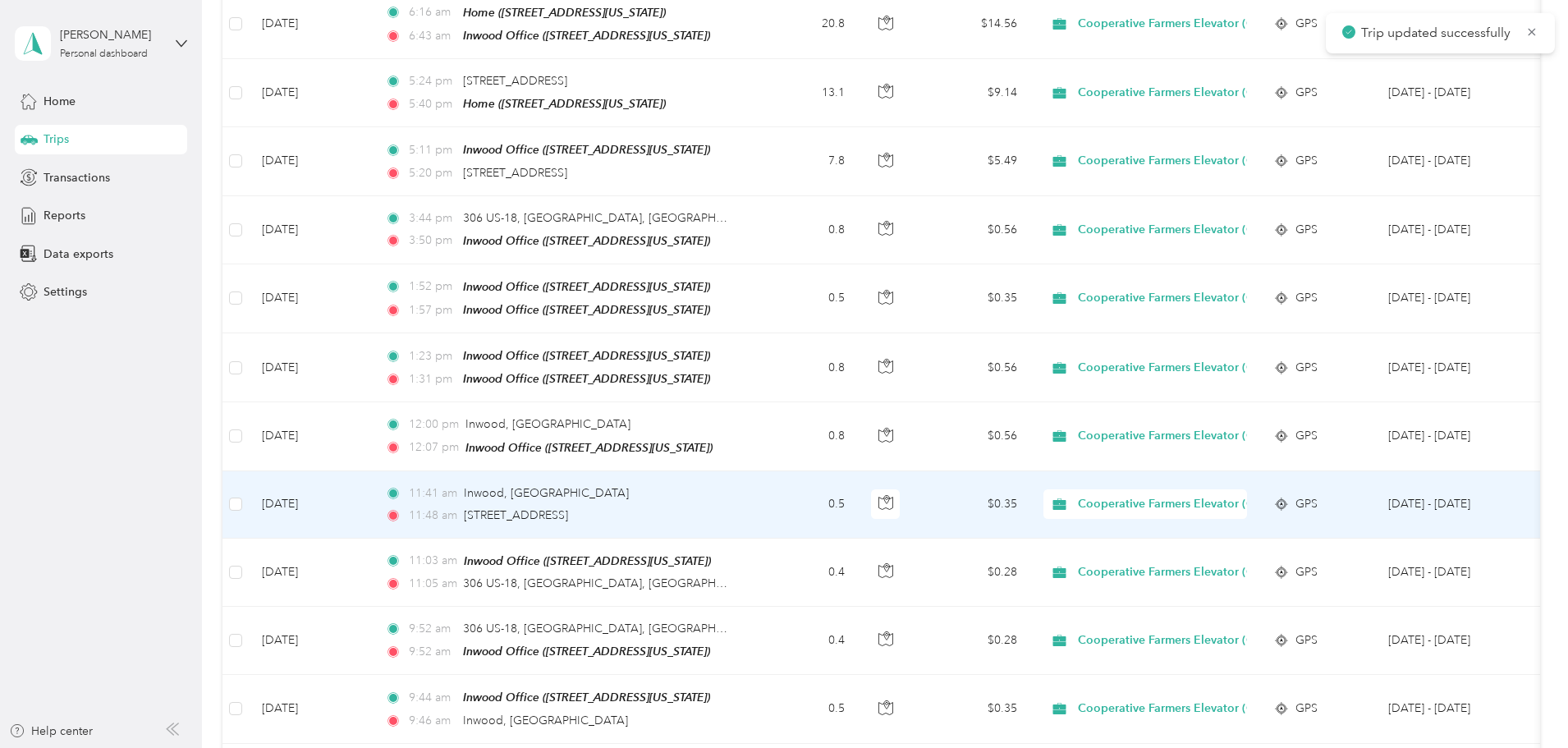
click at [857, 484] on td "0.5" at bounding box center [804, 505] width 109 height 67
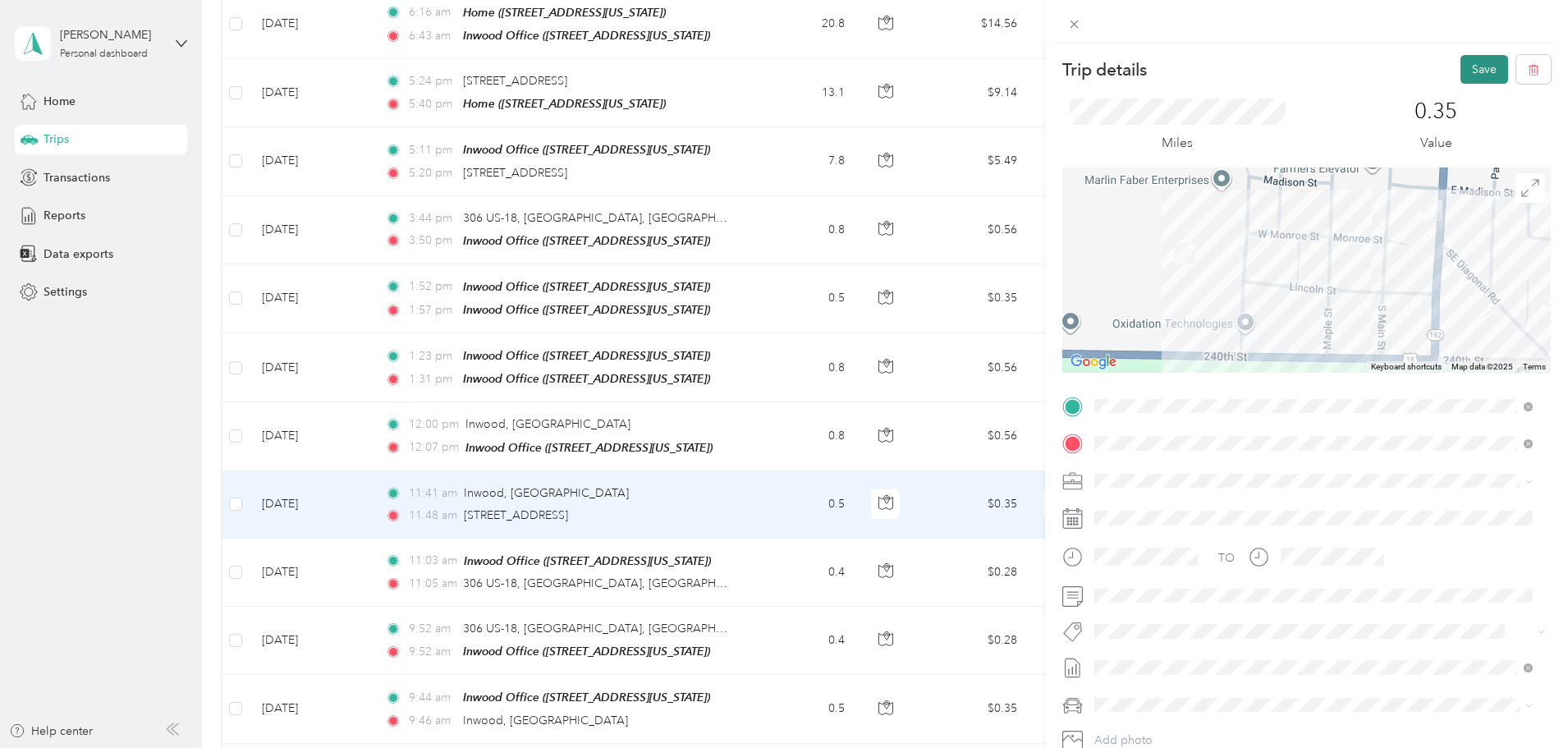
click at [1471, 83] on button "Save" at bounding box center [1484, 70] width 48 height 29
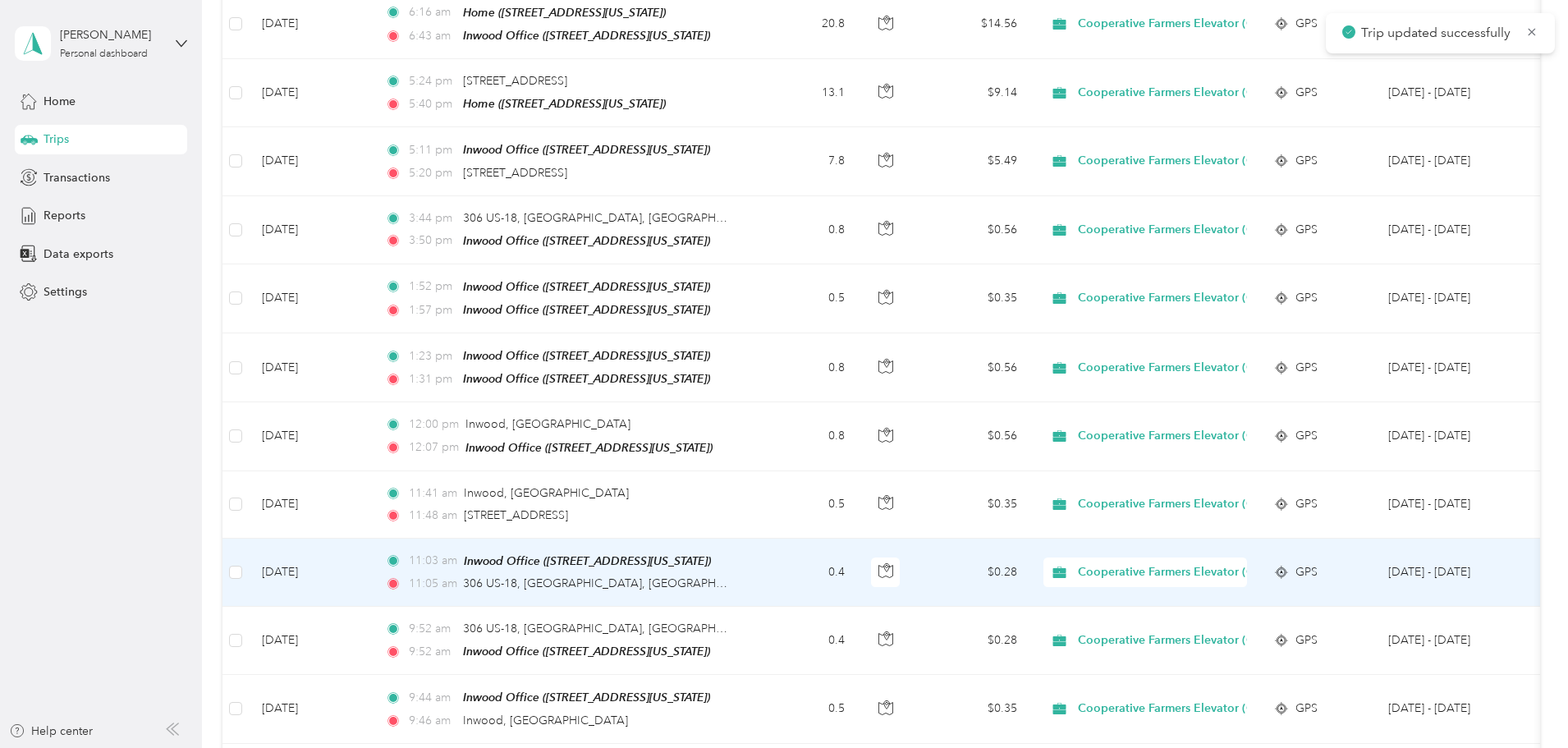
click at [857, 552] on td "0.4" at bounding box center [804, 572] width 109 height 68
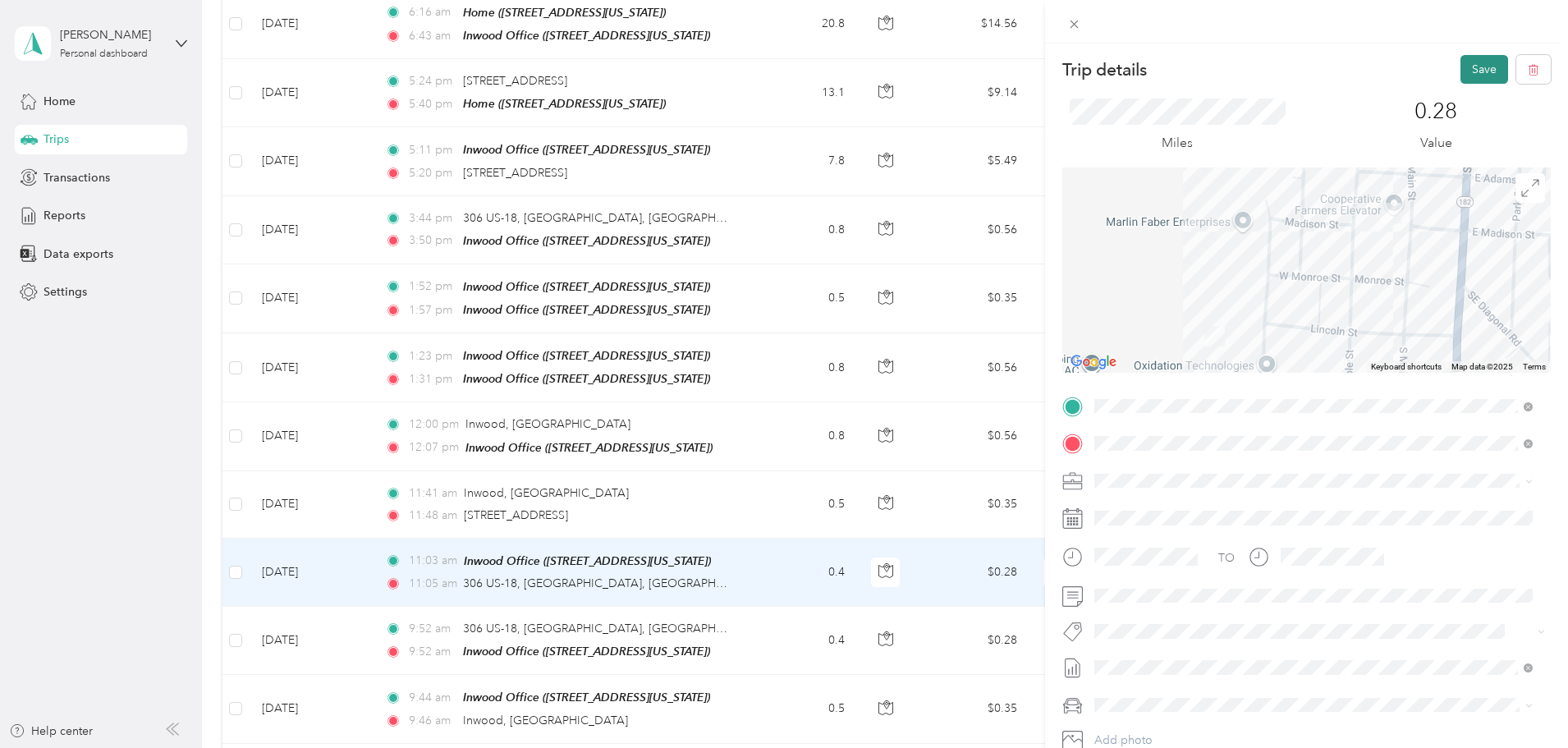
click at [1481, 72] on button "Save" at bounding box center [1484, 70] width 48 height 29
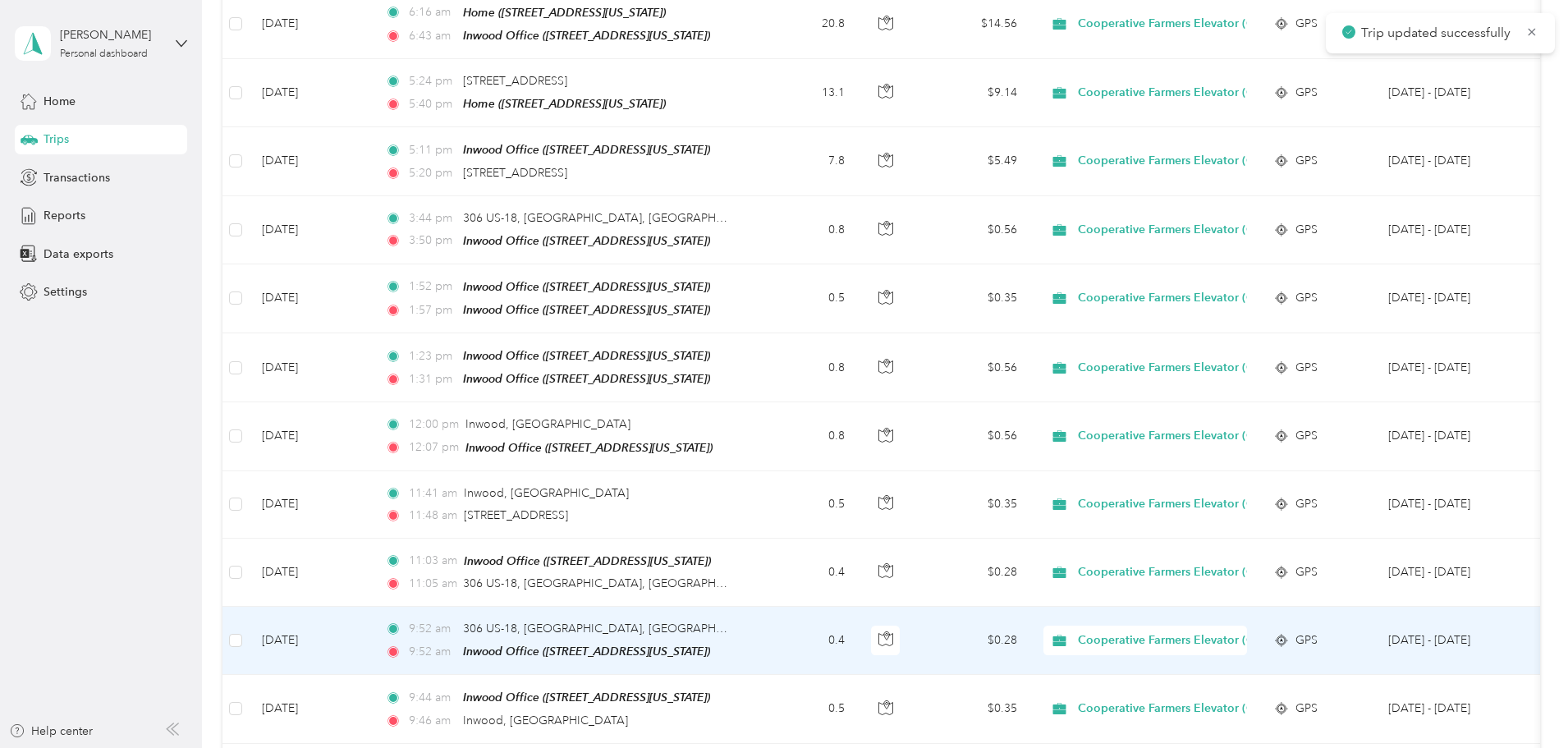
click at [857, 623] on td "0.4" at bounding box center [804, 640] width 109 height 68
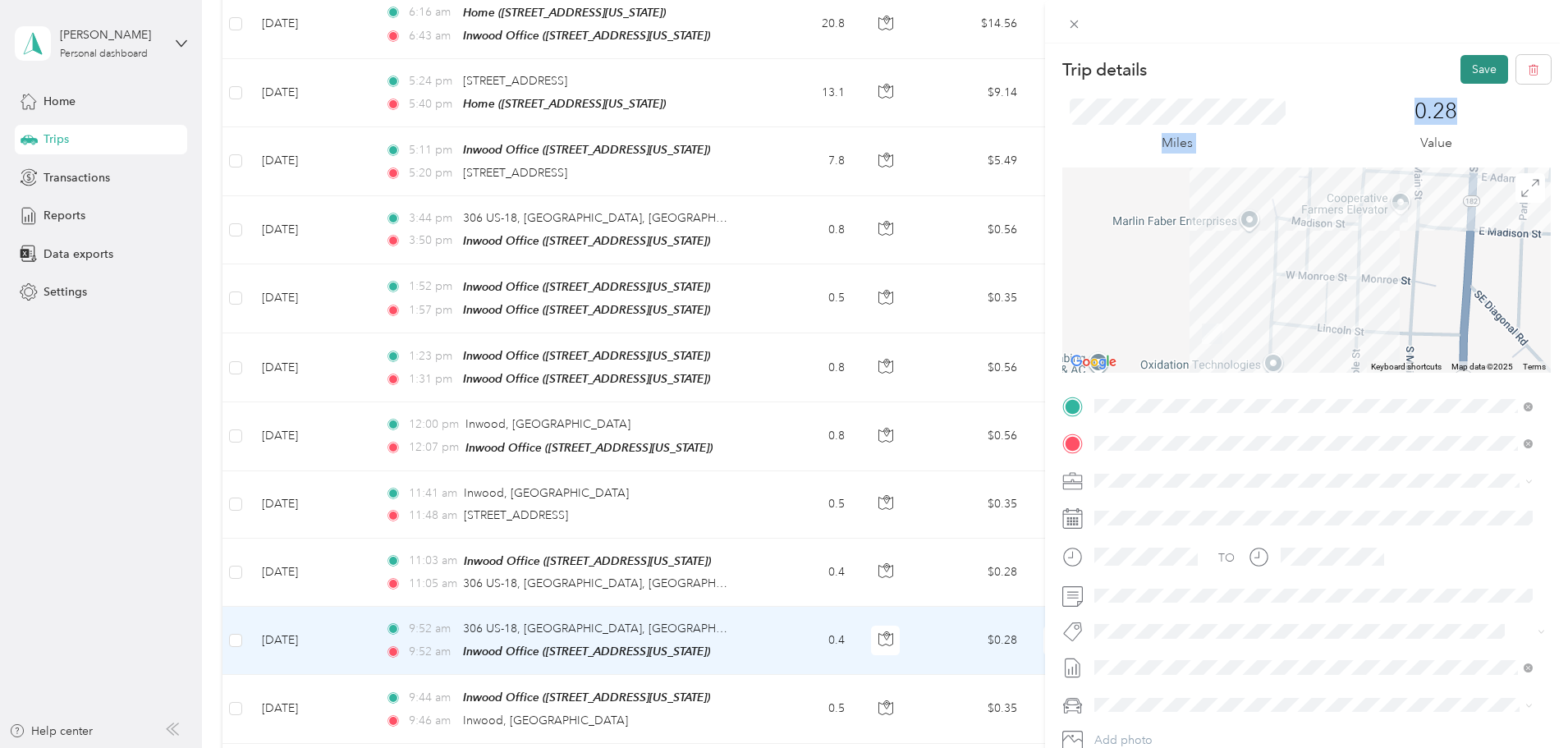
click at [1486, 83] on div "Trip details Save This trip cannot be edited because it is either under review,…" at bounding box center [1306, 423] width 489 height 735
click at [1486, 74] on button "Save" at bounding box center [1484, 70] width 48 height 29
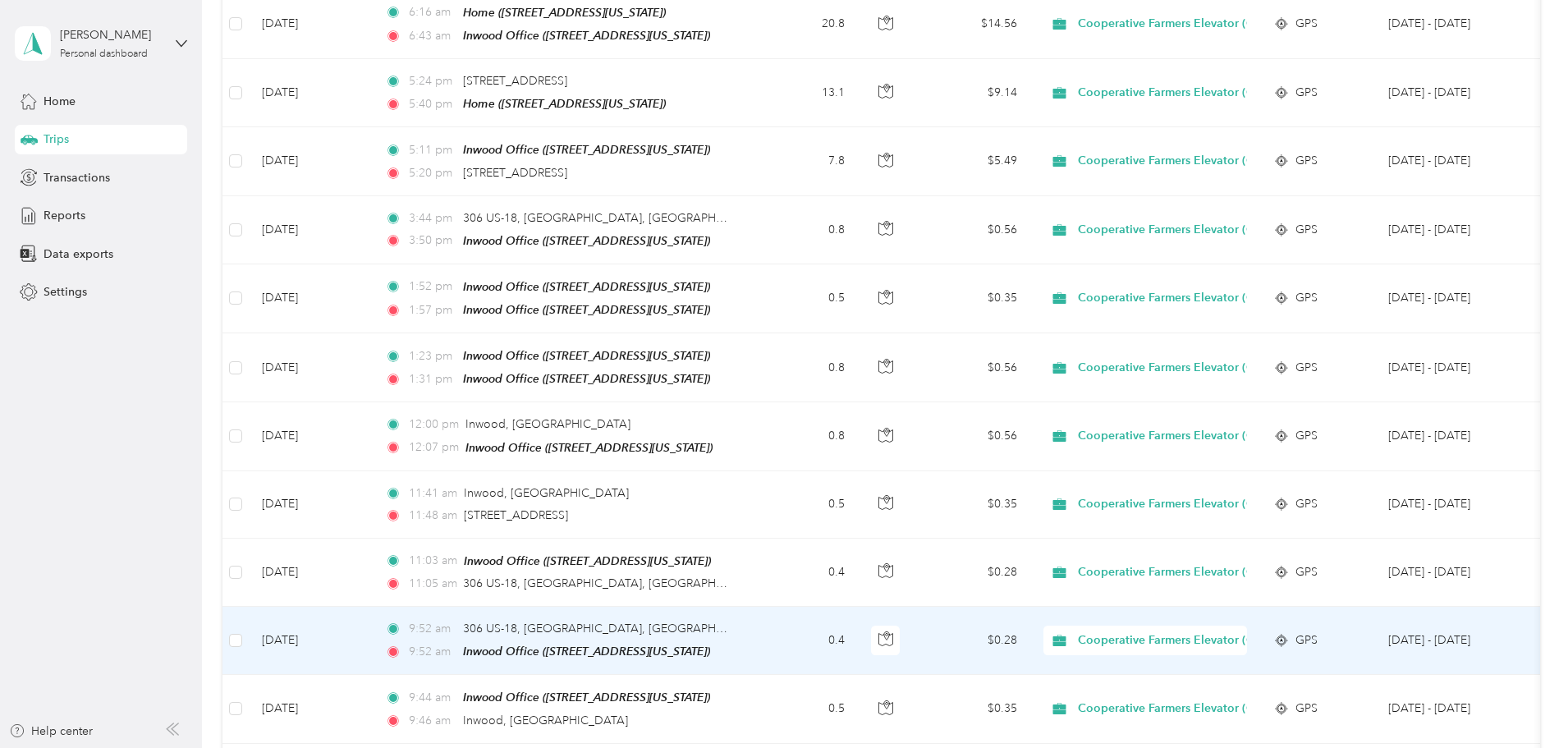
click at [1465, 62] on button "Save" at bounding box center [1484, 70] width 48 height 29
click at [857, 617] on td "0.4" at bounding box center [804, 640] width 109 height 68
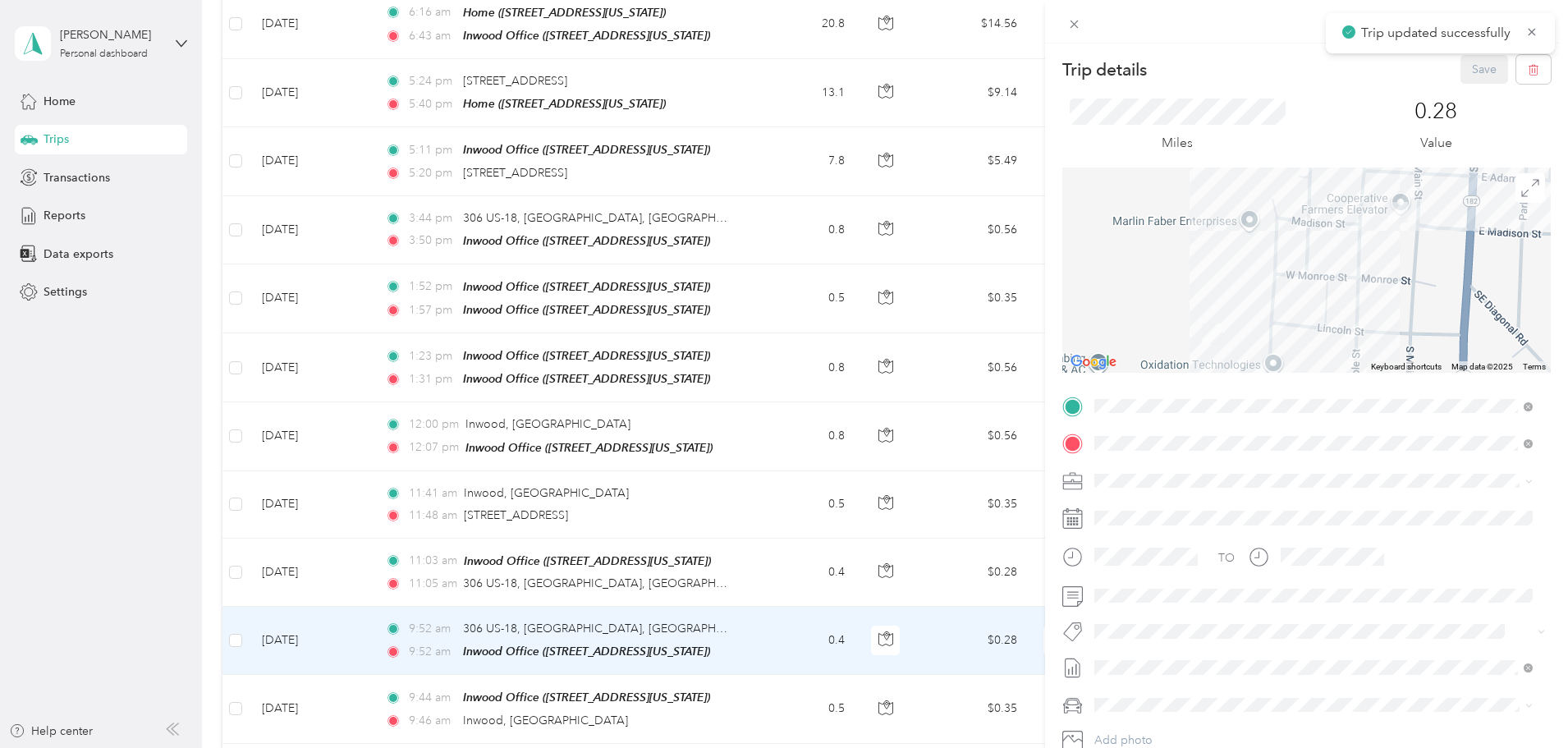
click at [914, 553] on div "Trip details Save This trip cannot be edited because it is either under review,…" at bounding box center [784, 374] width 1568 height 748
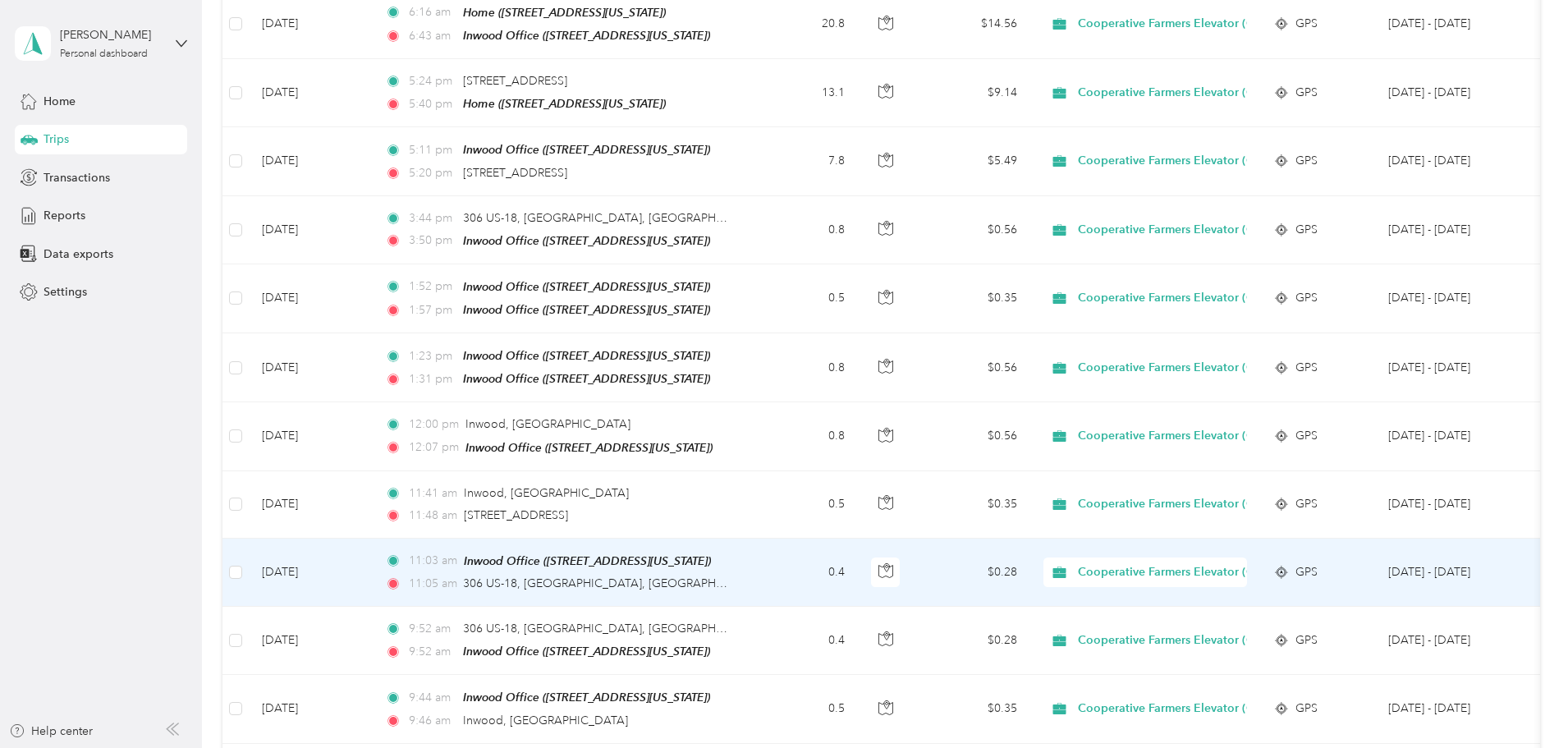
click at [857, 563] on td "0.4" at bounding box center [804, 572] width 109 height 68
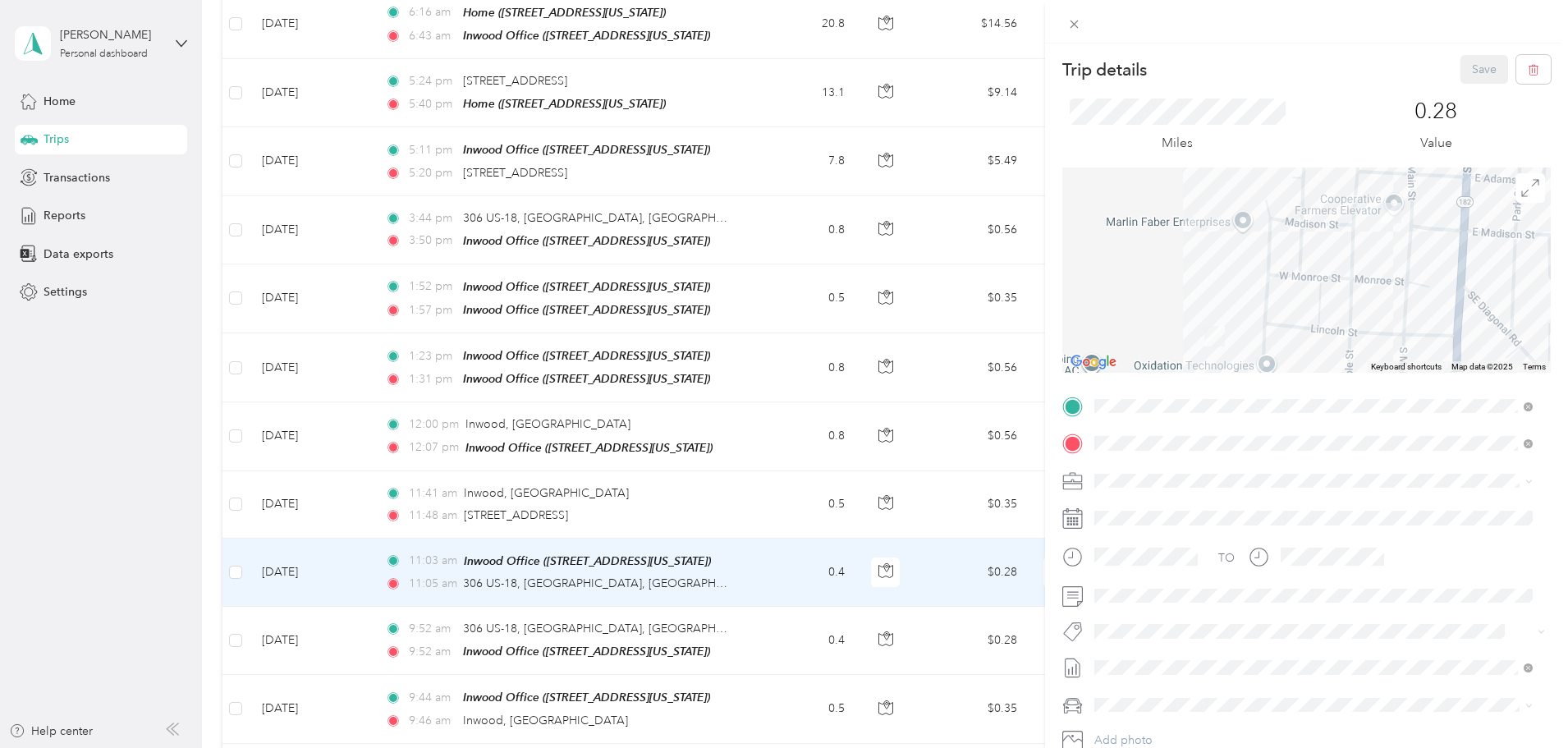
click at [900, 563] on div "Trip details Save This trip cannot be edited because it is either under review,…" at bounding box center [784, 374] width 1568 height 748
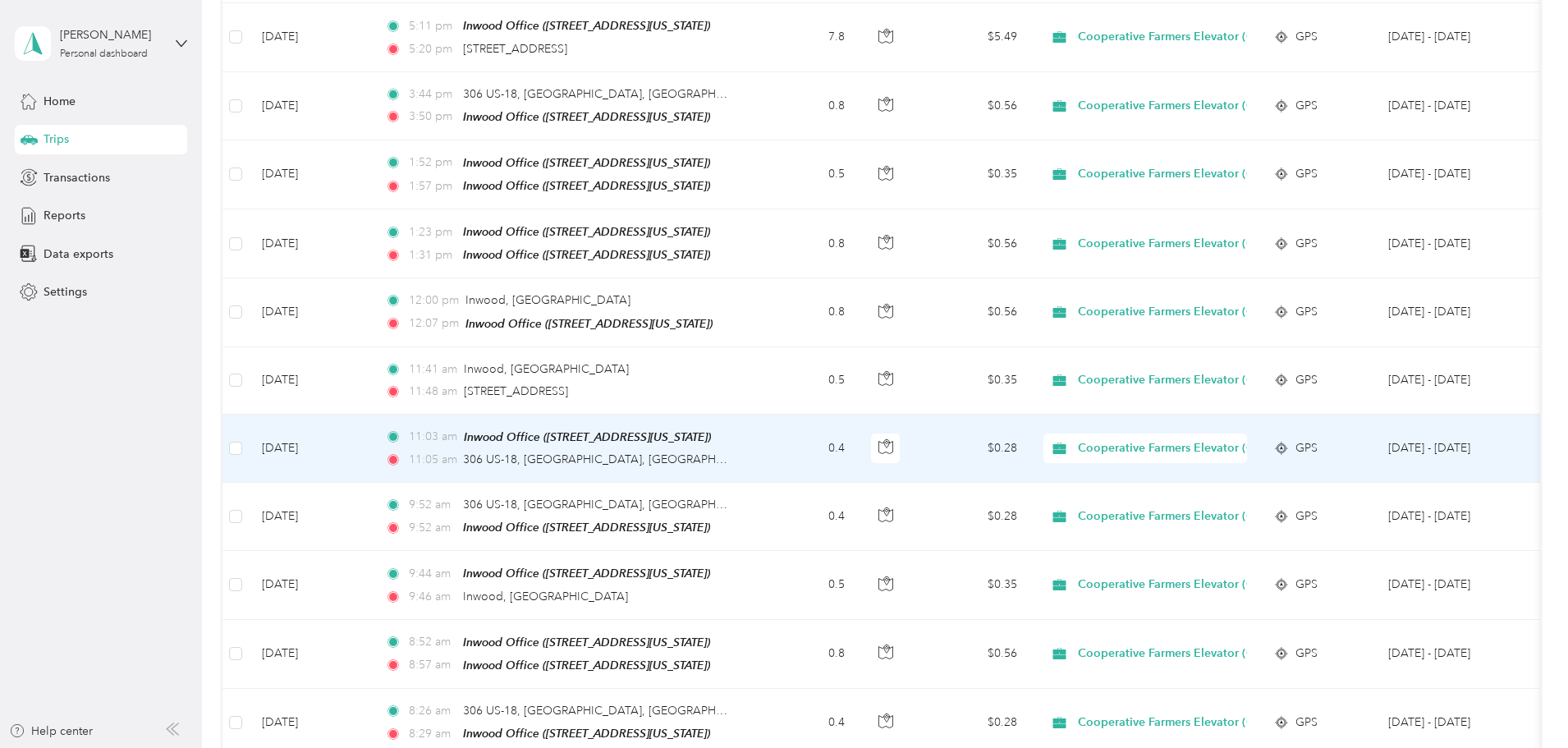
scroll to position [739, 0]
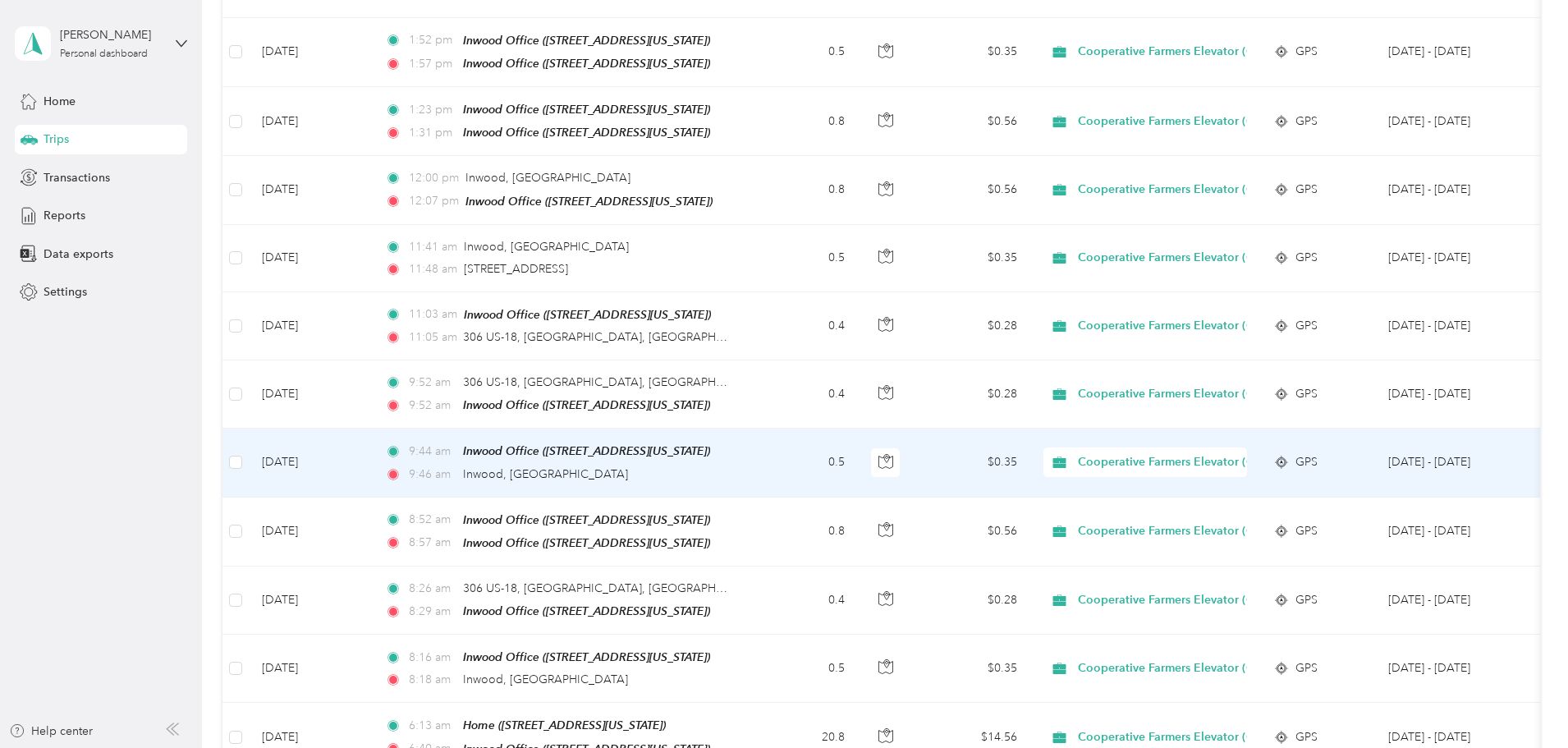
click at [857, 446] on td "0.5" at bounding box center [804, 462] width 109 height 68
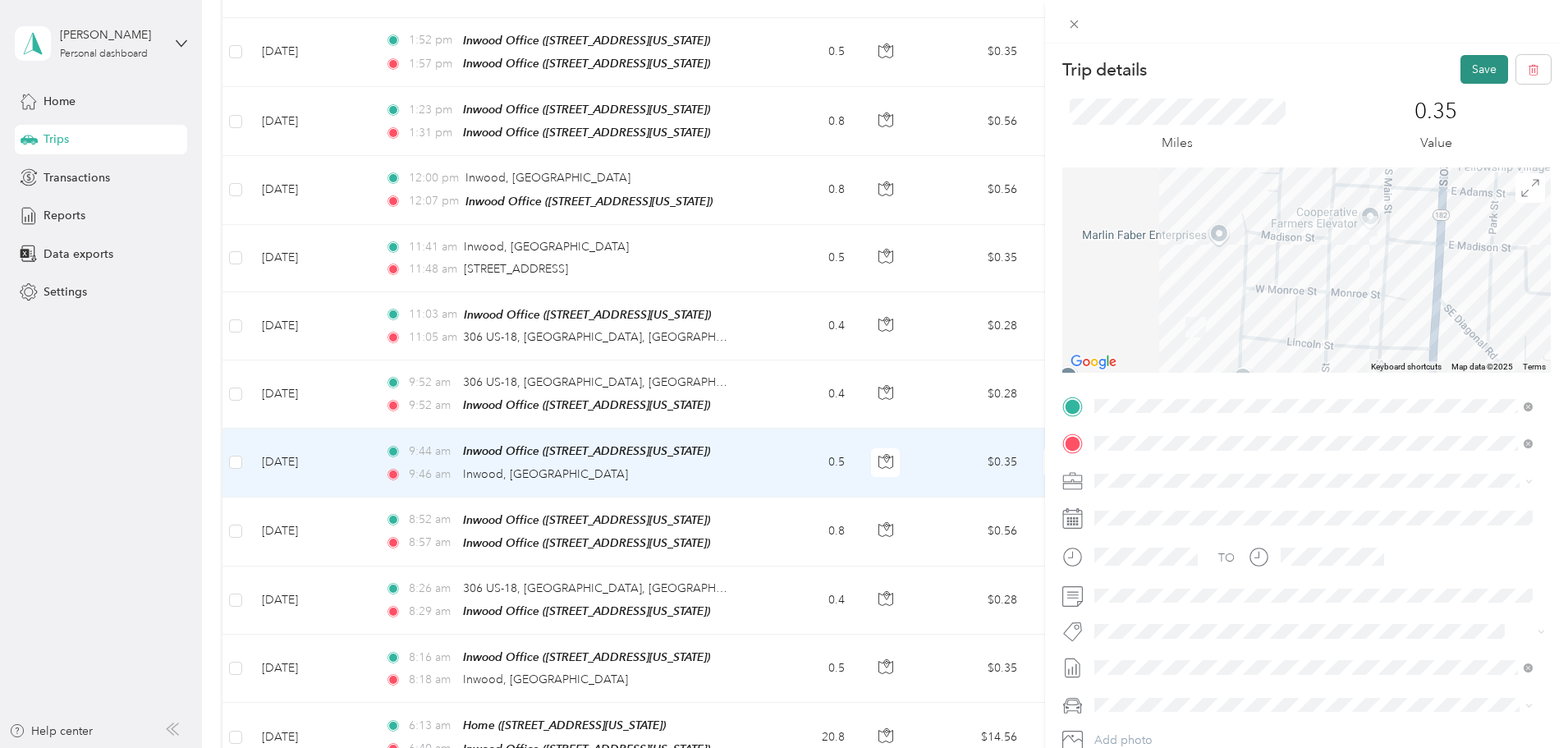
click at [1468, 67] on button "Save" at bounding box center [1484, 70] width 48 height 29
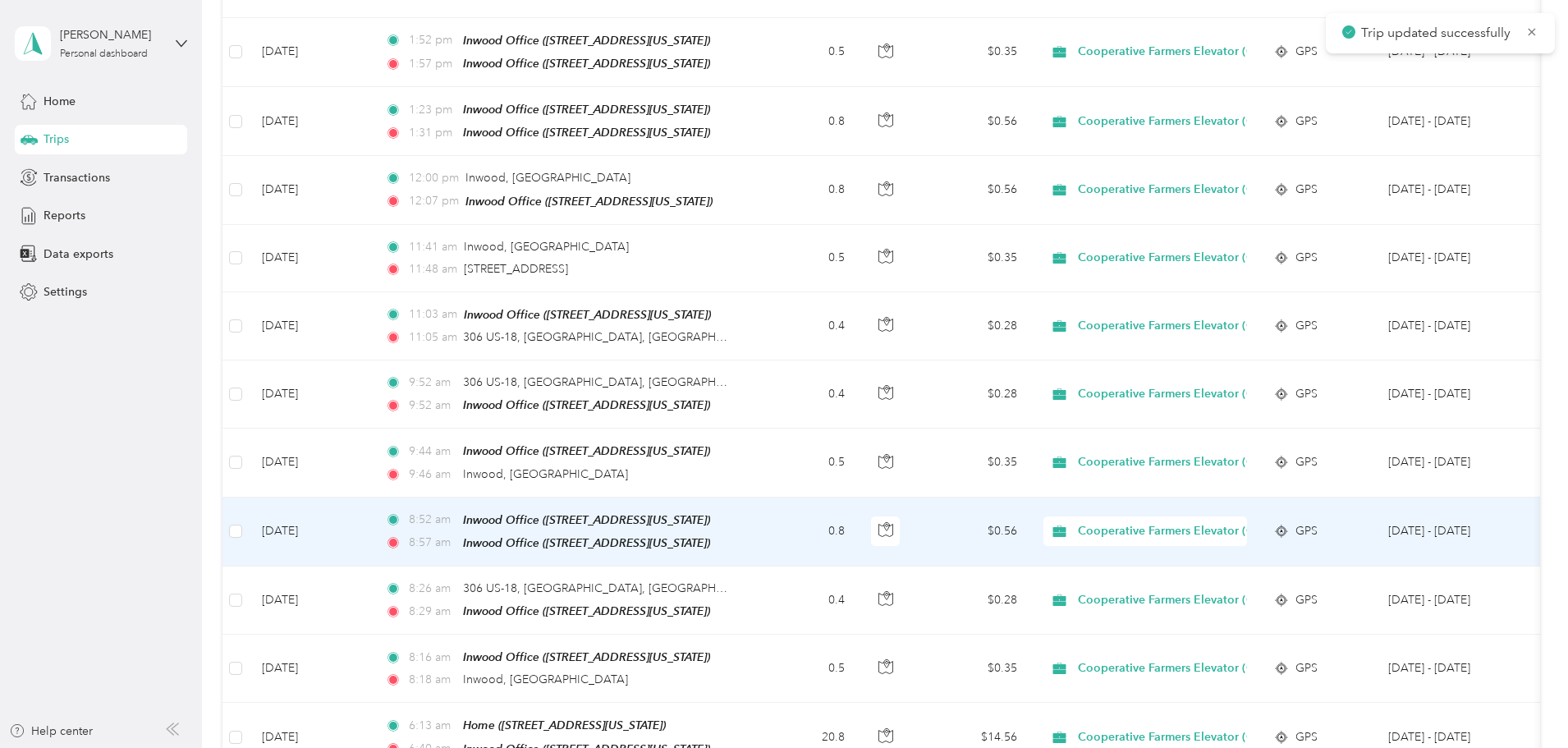
click at [857, 526] on td "0.8" at bounding box center [804, 532] width 109 height 69
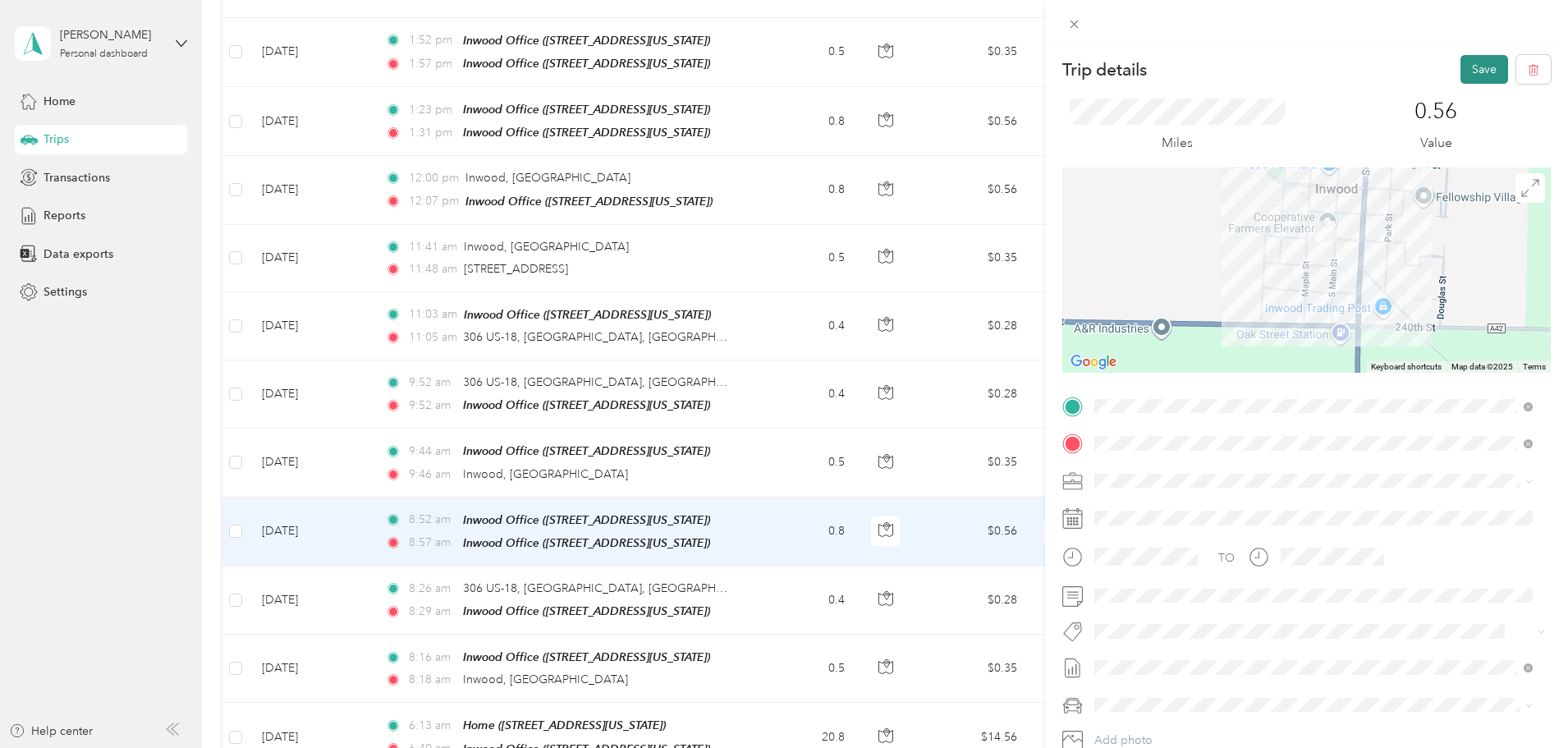
click at [1479, 64] on button "Save" at bounding box center [1484, 70] width 48 height 29
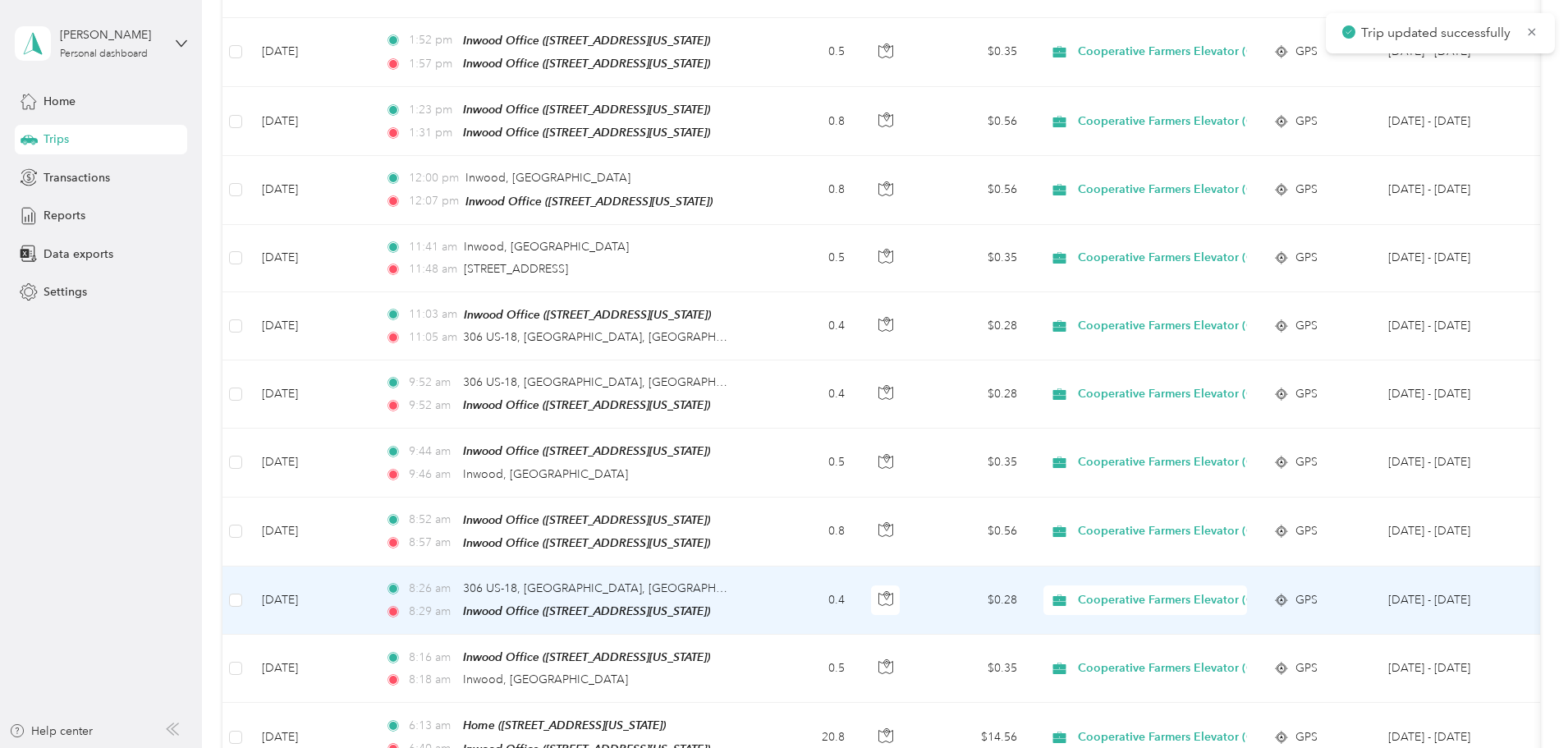
click at [857, 580] on td "0.4" at bounding box center [804, 600] width 109 height 68
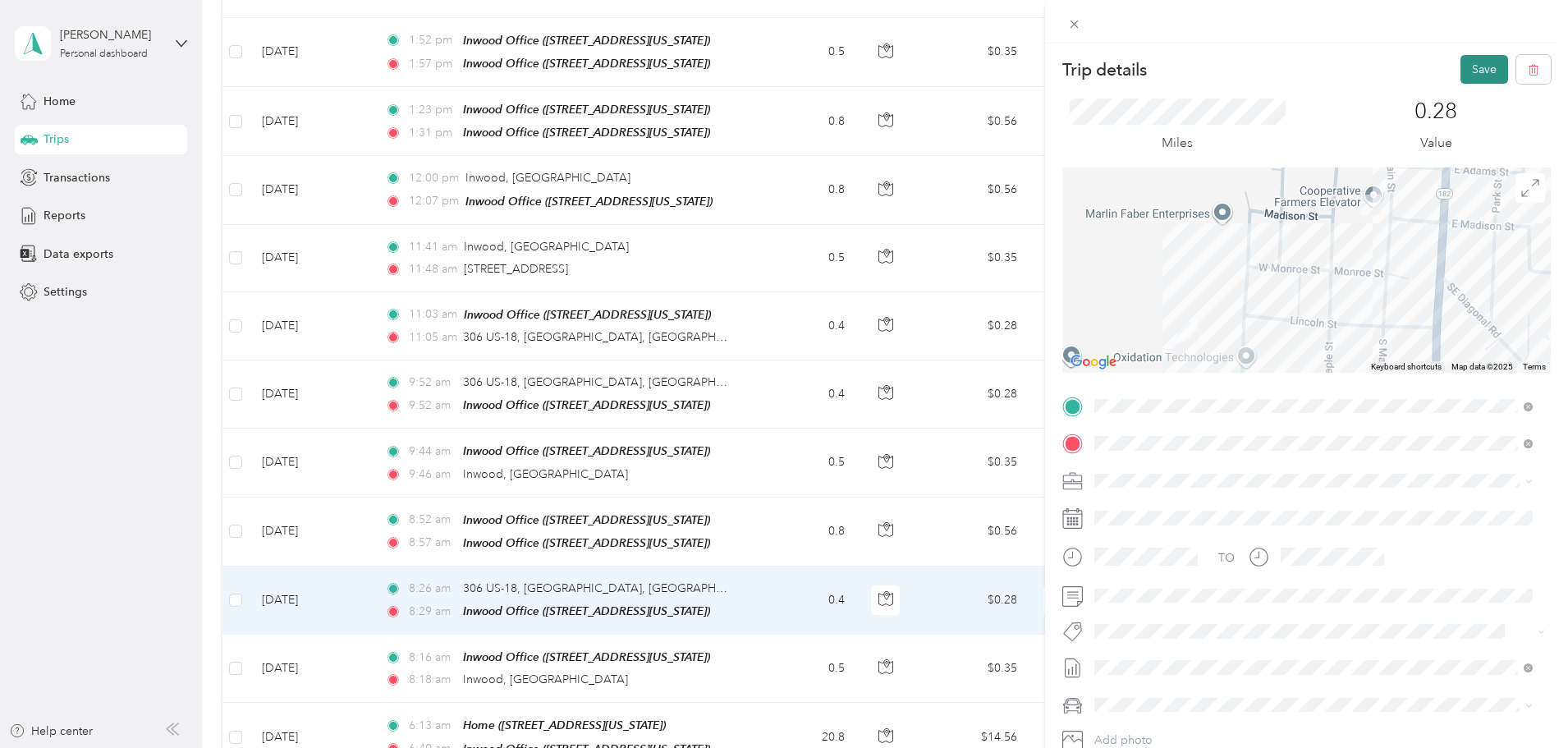
click at [1479, 59] on button "Save" at bounding box center [1484, 70] width 48 height 29
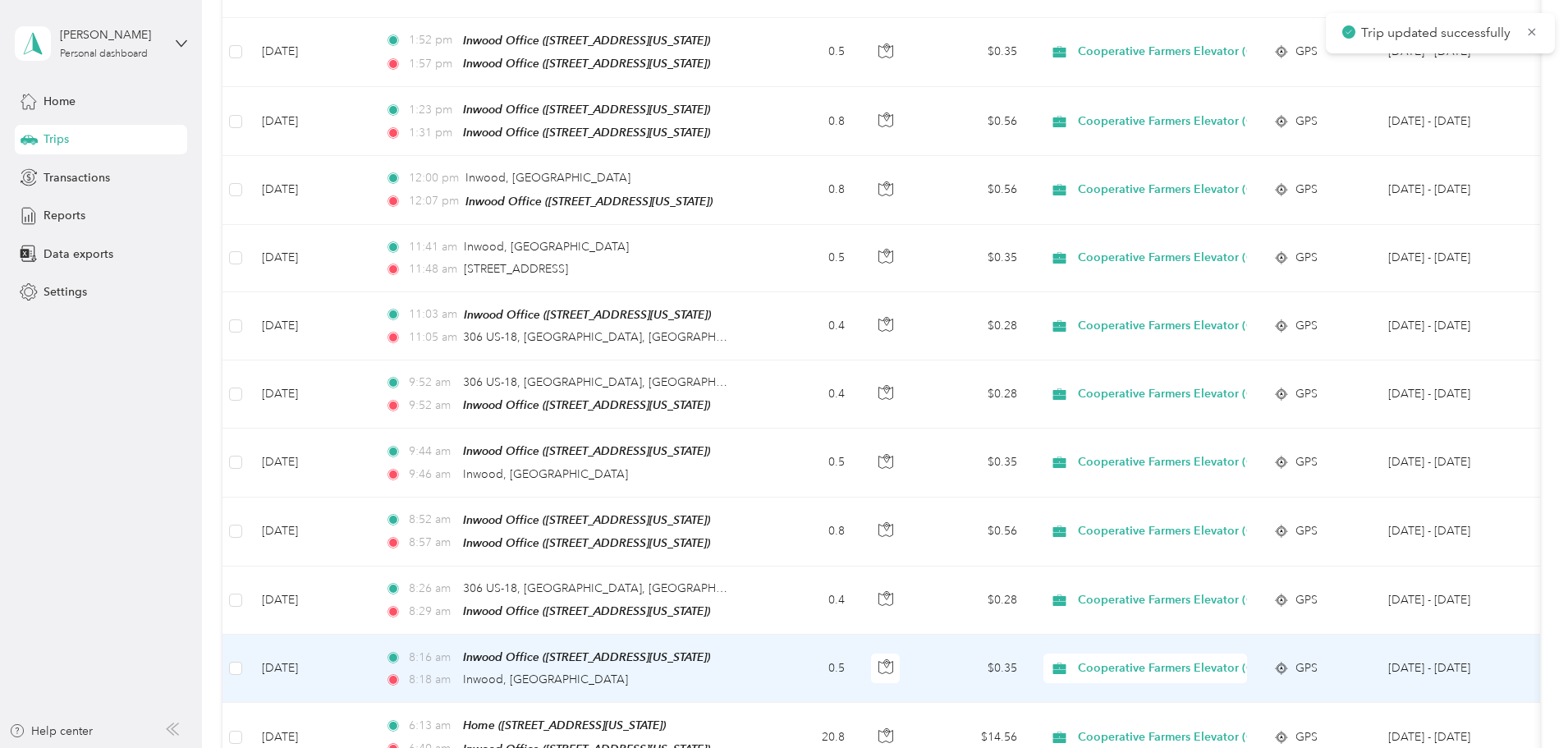
click at [857, 647] on td "0.5" at bounding box center [804, 668] width 109 height 68
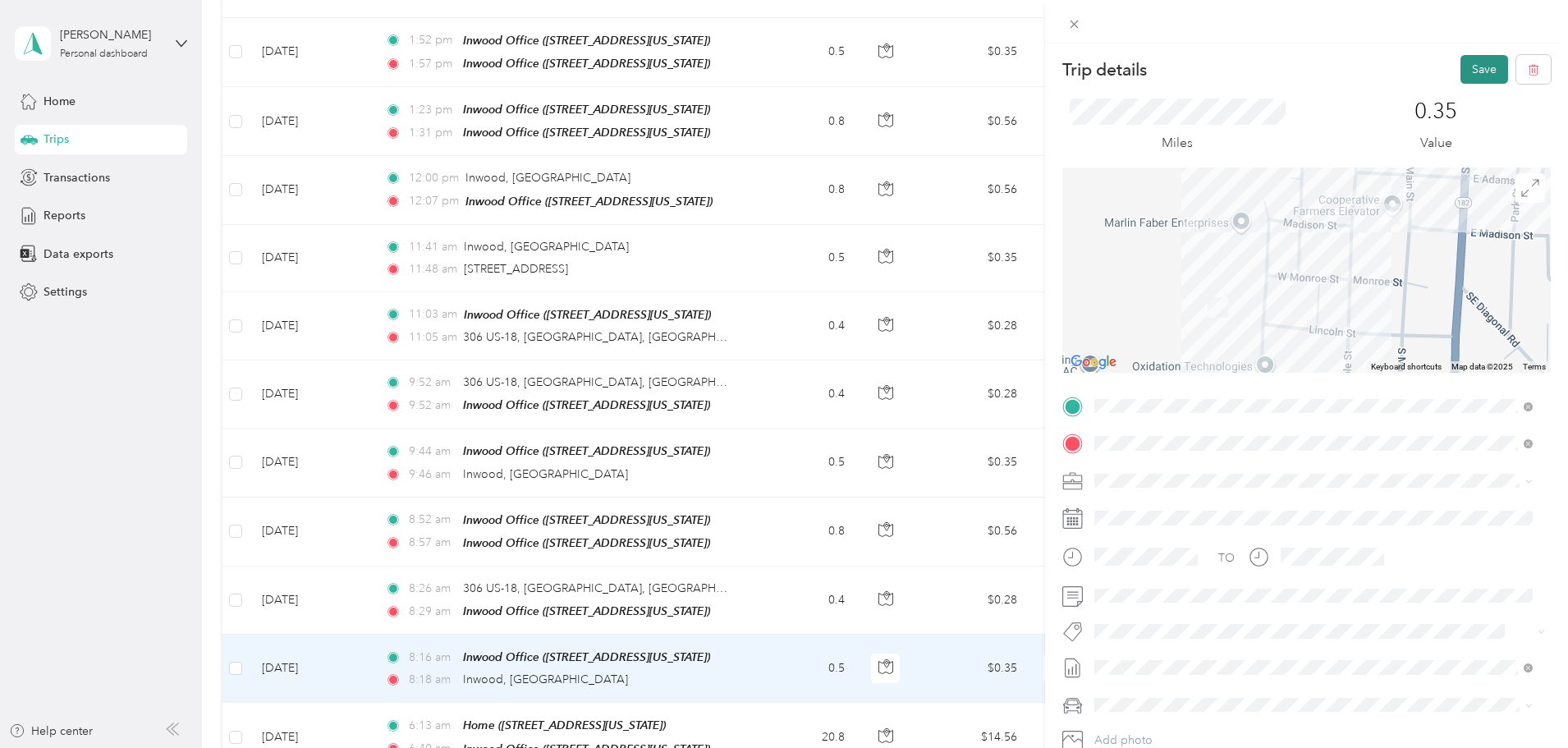
click at [1480, 63] on button "Save" at bounding box center [1484, 70] width 48 height 29
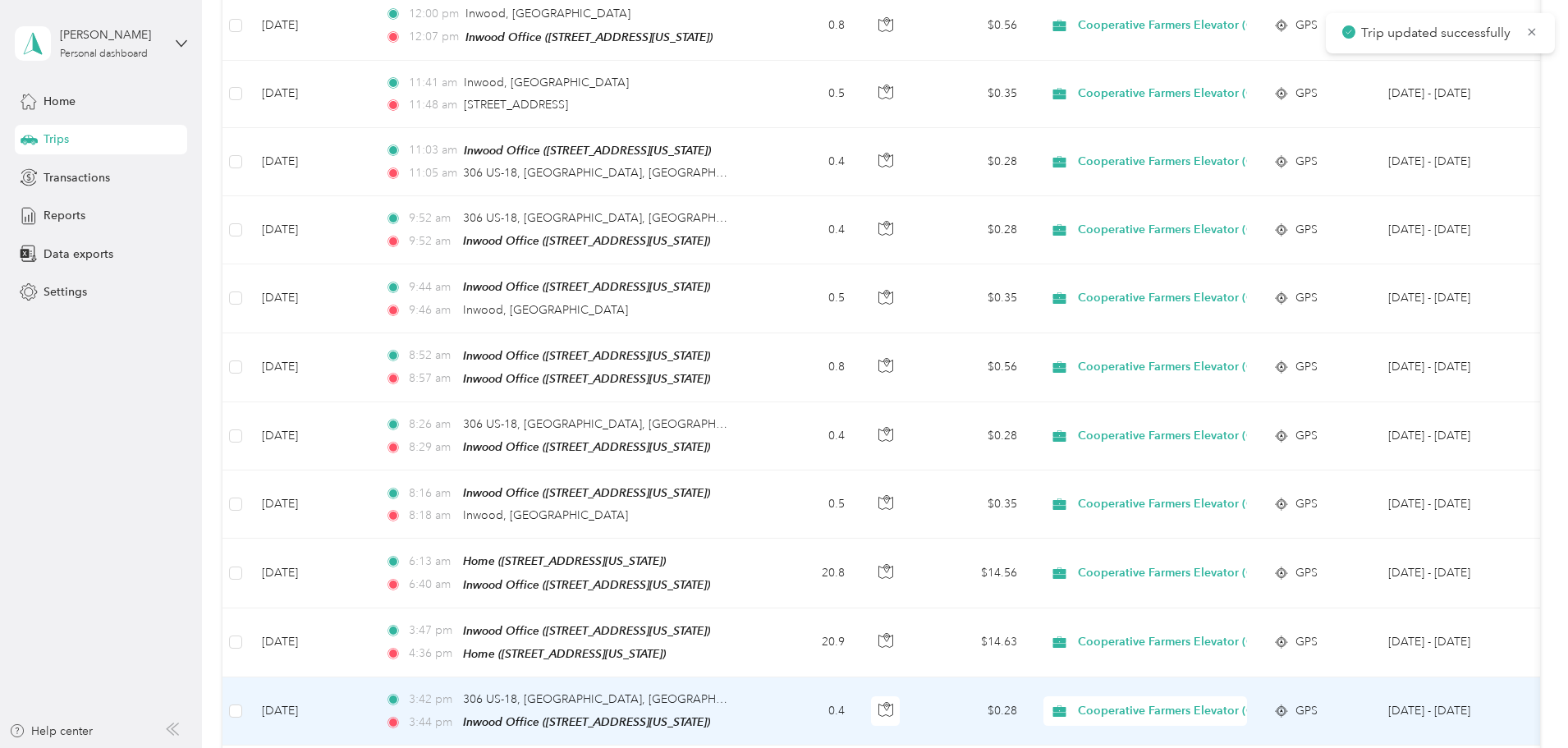
scroll to position [1067, 0]
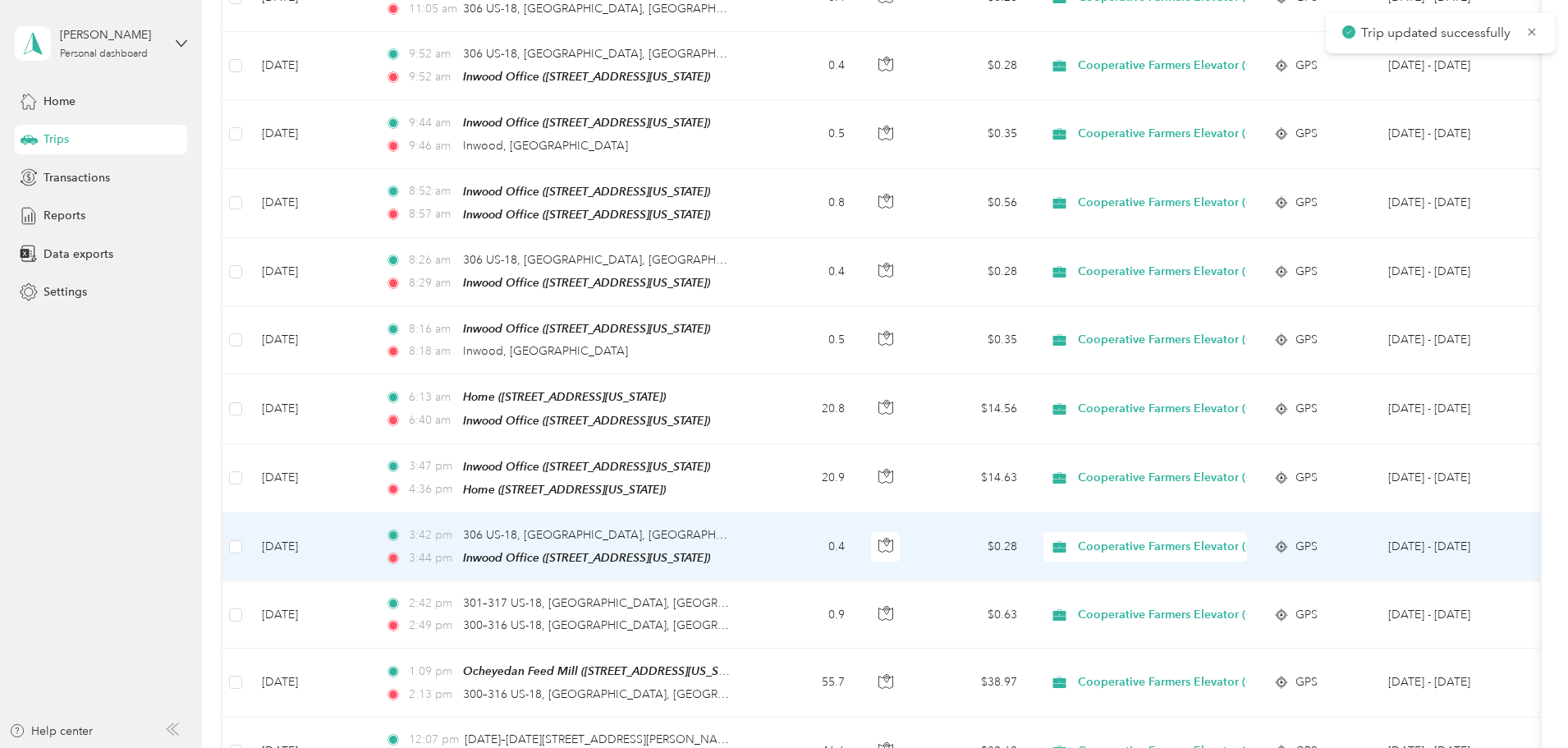
click at [857, 533] on td "0.4" at bounding box center [804, 547] width 109 height 68
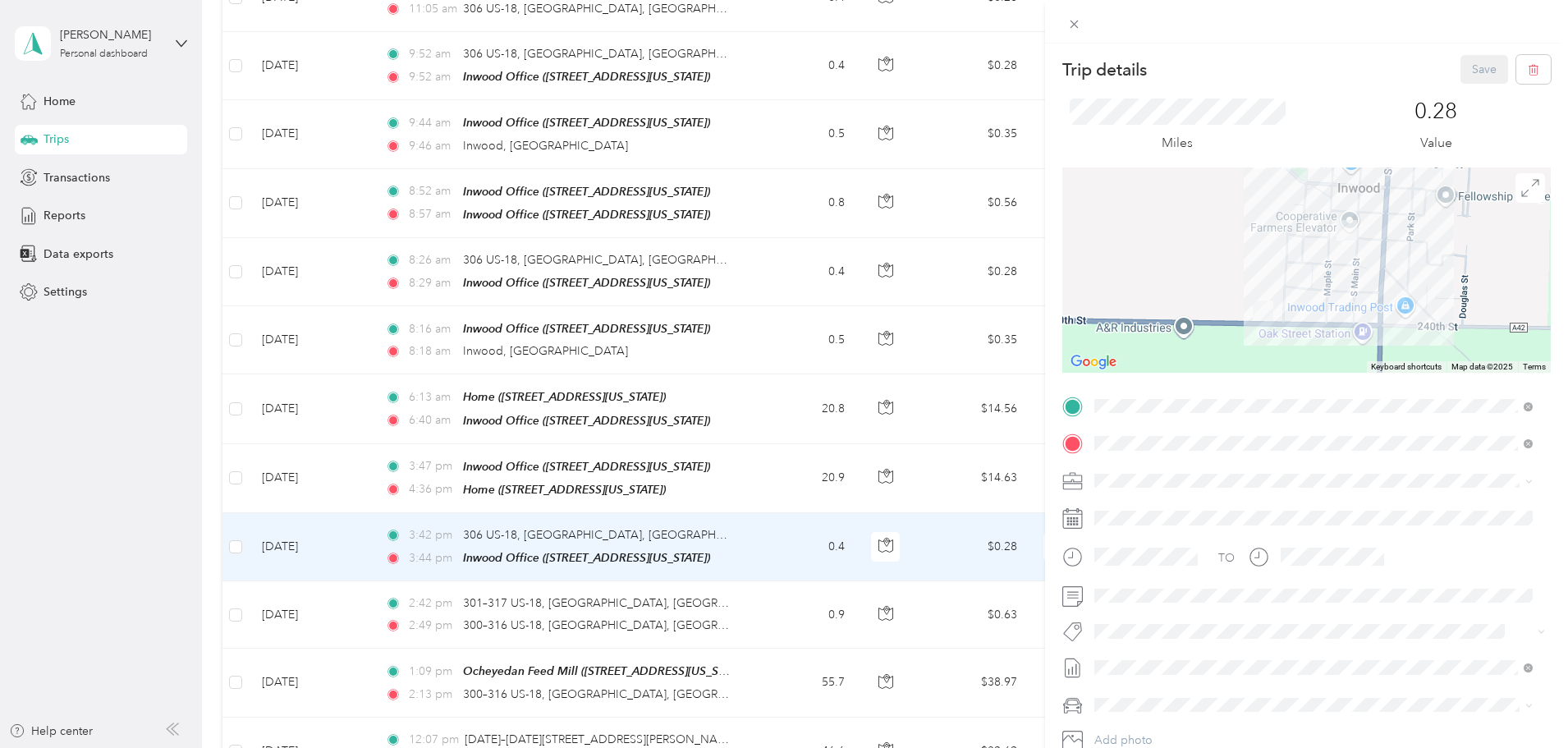
click at [919, 534] on div "Trip details Save This trip cannot be edited because it is either under review,…" at bounding box center [784, 374] width 1568 height 748
